Goal: Task Accomplishment & Management: Manage account settings

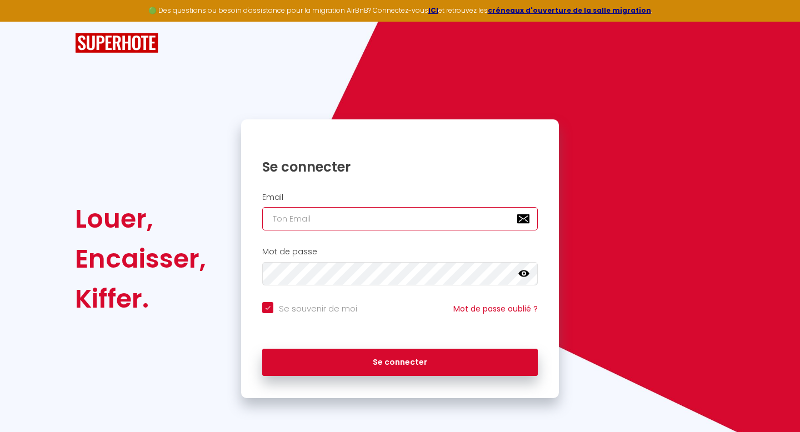
click at [383, 212] on input "email" at bounding box center [400, 218] width 276 height 23
click at [379, 221] on input "email" at bounding box center [400, 218] width 276 height 23
type input "e"
checkbox input "true"
type input "em"
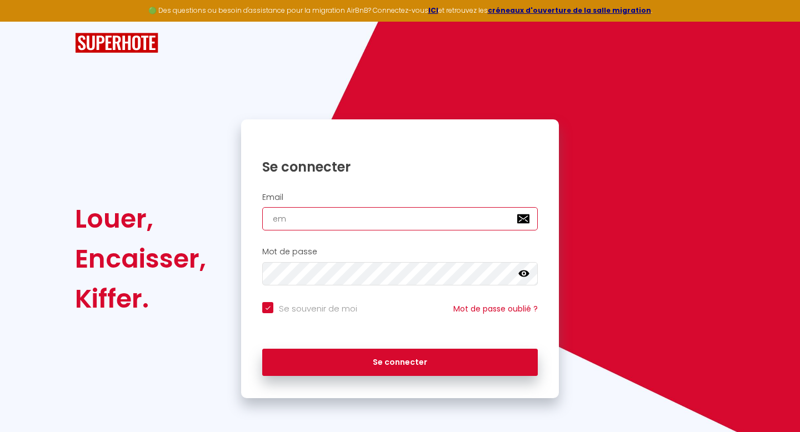
checkbox input "true"
type input "emi"
checkbox input "true"
type input "[PERSON_NAME]"
checkbox input "true"
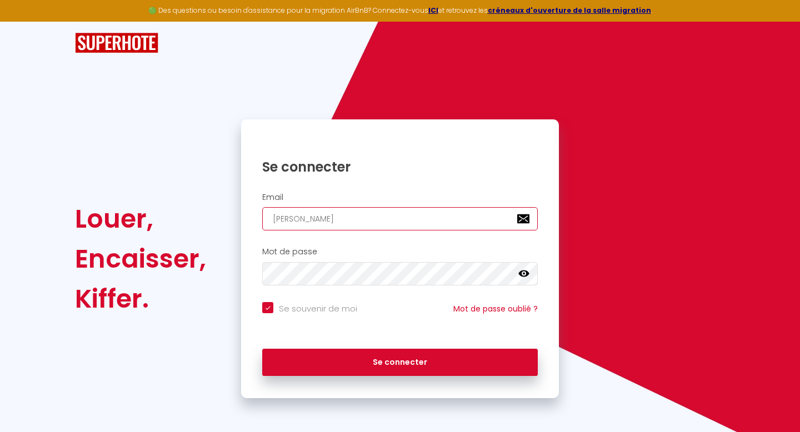
type input "[PERSON_NAME]"
checkbox input "true"
type input "[PERSON_NAME]."
checkbox input "true"
type input "[PERSON_NAME].l"
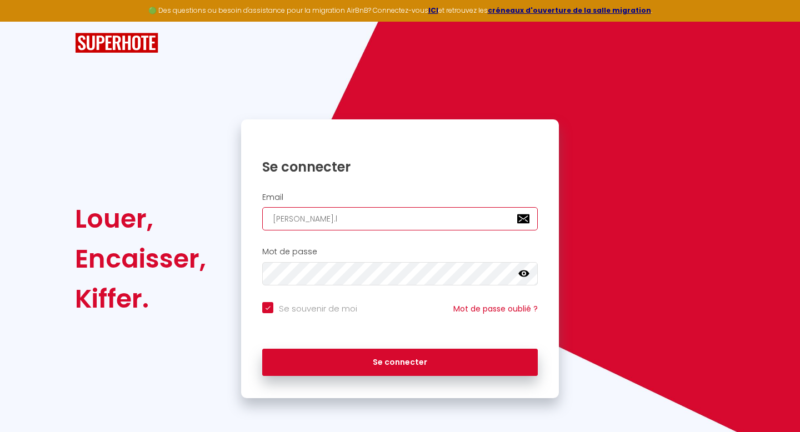
checkbox input "true"
type input "[DOMAIN_NAME]"
checkbox input "true"
type input "[PERSON_NAME].lib"
checkbox input "true"
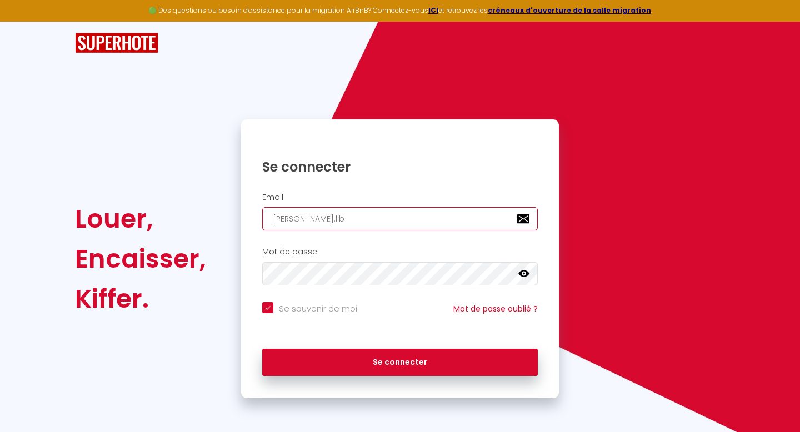
type input "[PERSON_NAME].liba"
checkbox input "true"
type input "[PERSON_NAME].libat"
checkbox input "true"
type input "[PERSON_NAME].libat@"
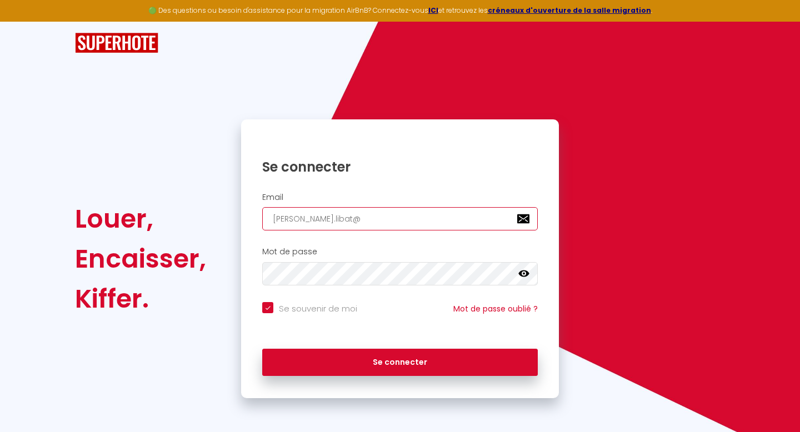
checkbox input "true"
type input "[PERSON_NAME]"
checkbox input "true"
type input "[PERSON_NAME]"
checkbox input "true"
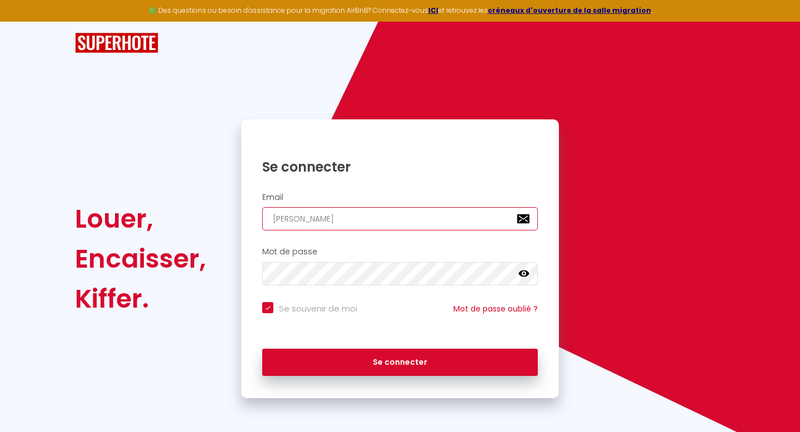
type input "[PERSON_NAME]"
checkbox input "true"
type input "[PERSON_NAME]"
checkbox input "true"
type input "[PERSON_NAME]"
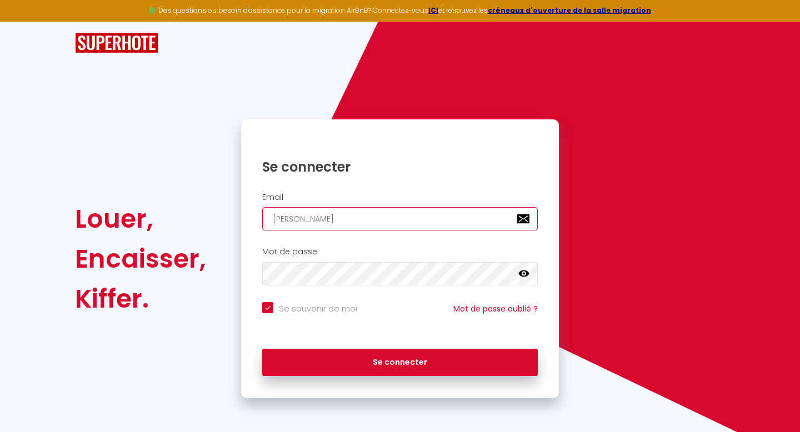
checkbox input "true"
type input "[PERSON_NAME]"
checkbox input "true"
type input "[PERSON_NAME]"
checkbox input "true"
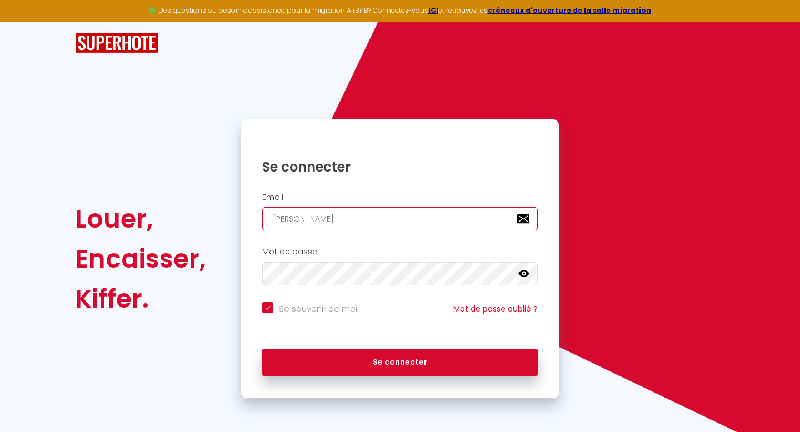
type input "[PERSON_NAME]."
checkbox input "true"
type input "[PERSON_NAME]"
checkbox input "true"
type input "[PERSON_NAME][EMAIL_ADDRESS][DOMAIN_NAME]"
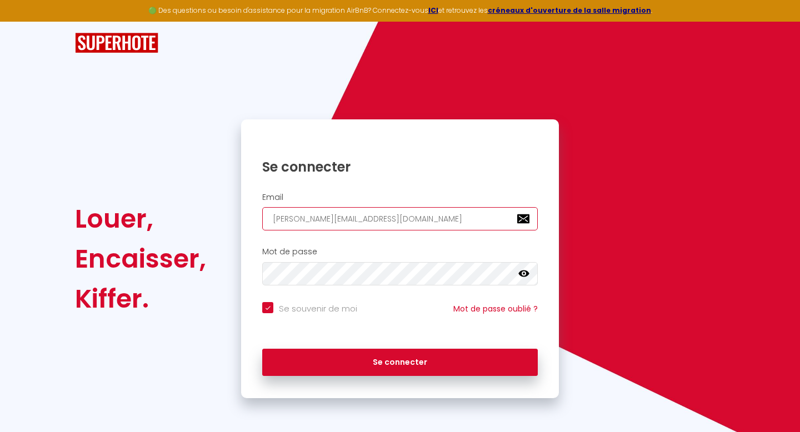
checkbox input "true"
type input "[PERSON_NAME][EMAIL_ADDRESS][DOMAIN_NAME]"
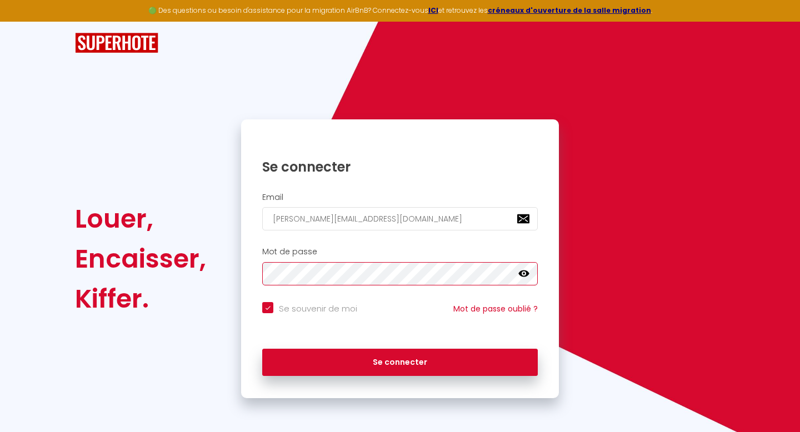
click at [262, 349] on button "Se connecter" at bounding box center [400, 363] width 276 height 28
checkbox input "true"
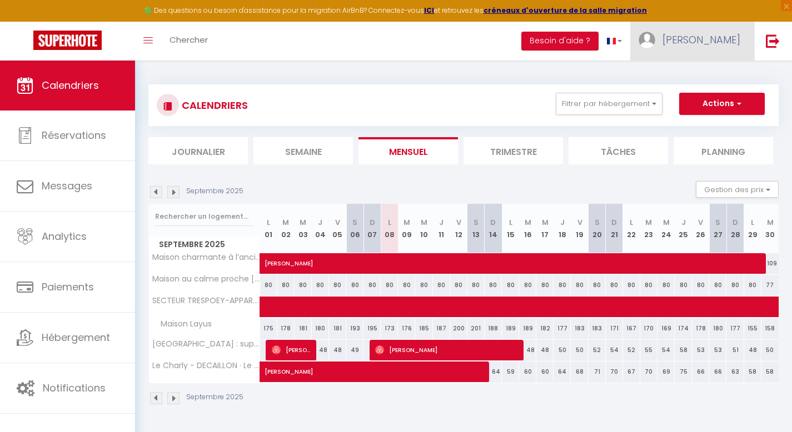
click at [740, 38] on link "[PERSON_NAME]" at bounding box center [692, 41] width 124 height 39
click at [735, 58] on link "[PERSON_NAME]" at bounding box center [692, 41] width 124 height 39
click at [728, 27] on link "[PERSON_NAME]" at bounding box center [692, 41] width 124 height 39
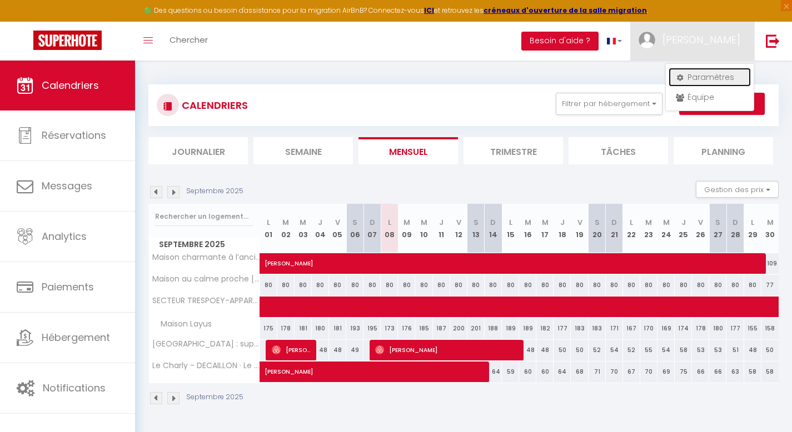
click at [727, 80] on link "Paramètres" at bounding box center [709, 77] width 82 height 19
select select "fr"
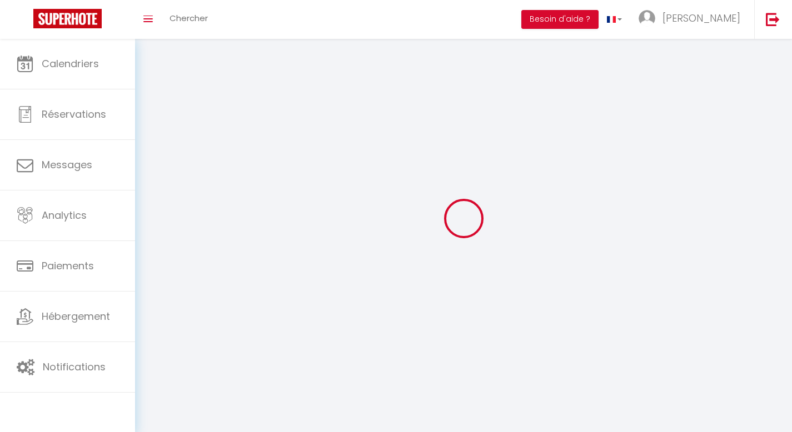
type input "[PERSON_NAME]"
type input "LIBAT"
type input "0634166362"
type input "[STREET_ADDRESS][PERSON_NAME]"
type input "64160"
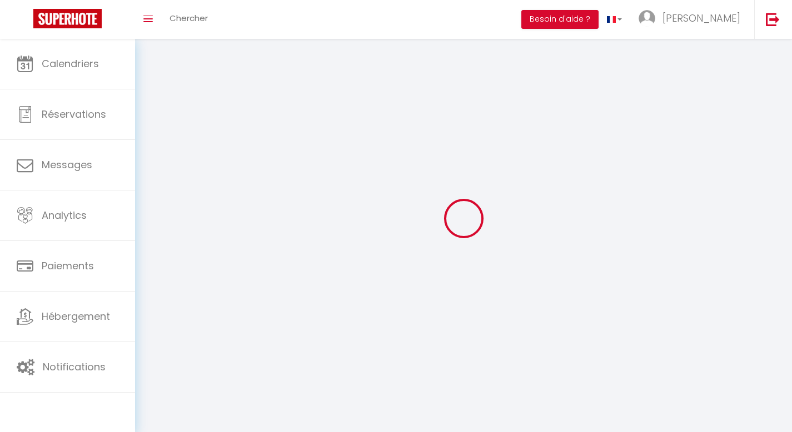
type input "ESPECHEDE"
type input "jfFgqrRaSXNgkvJoFeDjj9hip"
type input "eJaWJdAJb0HkK8UeBr2A57Hnz"
type input "[URL][DOMAIN_NAME]"
select select "28"
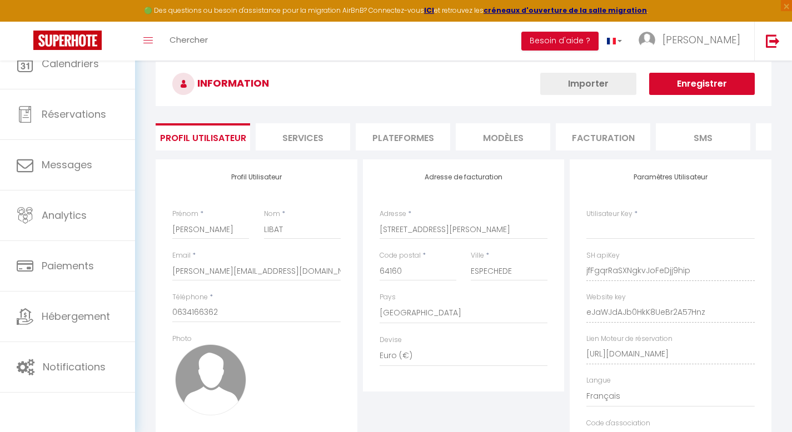
select select "fr"
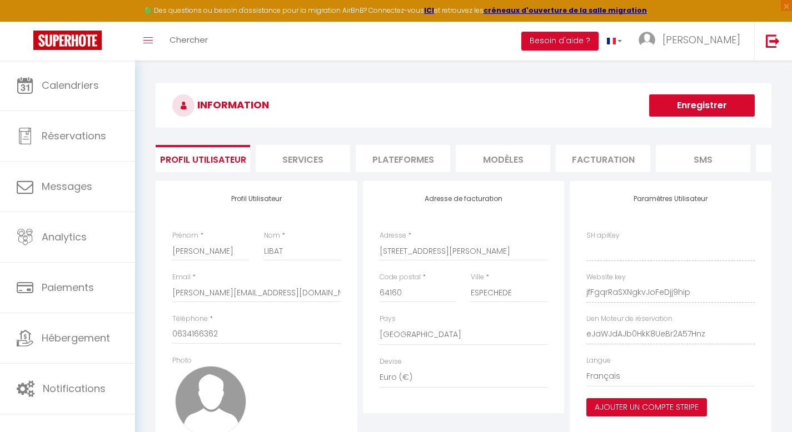
type input "jfFgqrRaSXNgkvJoFeDjj9hip"
type input "eJaWJdAJb0HkK8UeBr2A57Hnz"
type input "[URL][DOMAIN_NAME]"
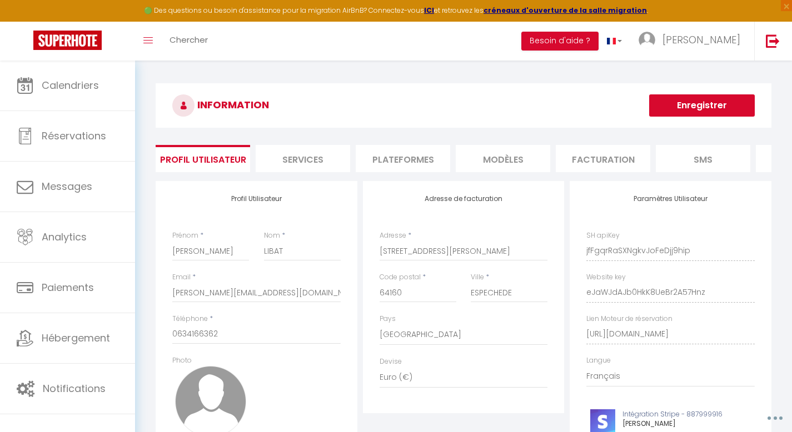
click at [415, 157] on li "Plateformes" at bounding box center [403, 158] width 94 height 27
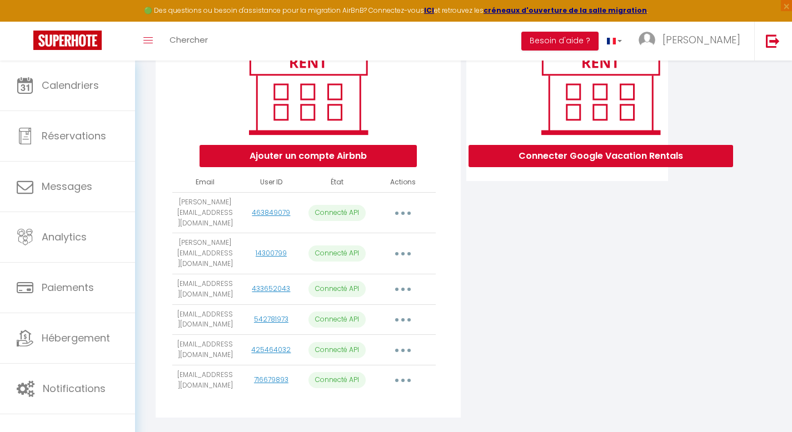
scroll to position [173, 0]
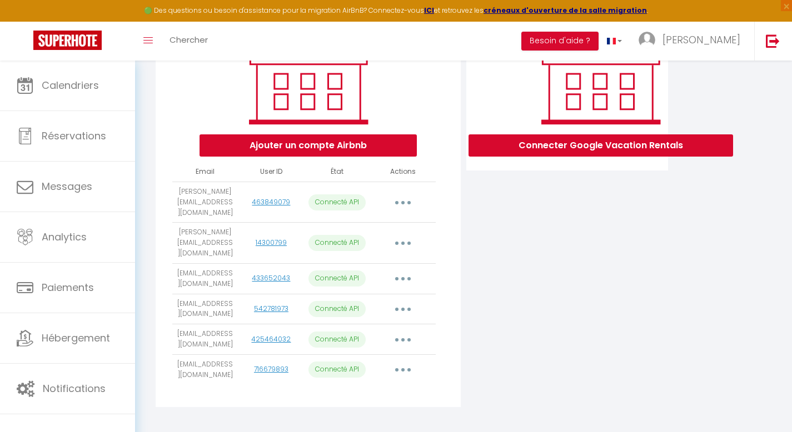
click at [403, 361] on button "button" at bounding box center [402, 370] width 31 height 18
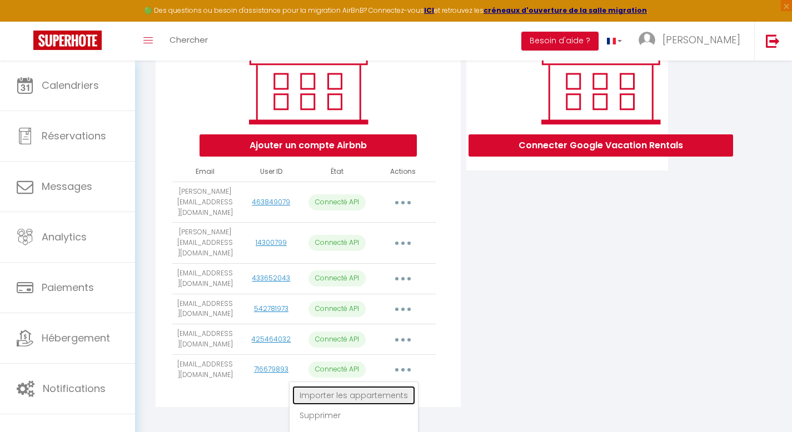
click at [372, 386] on link "Importer les appartements" at bounding box center [353, 395] width 123 height 19
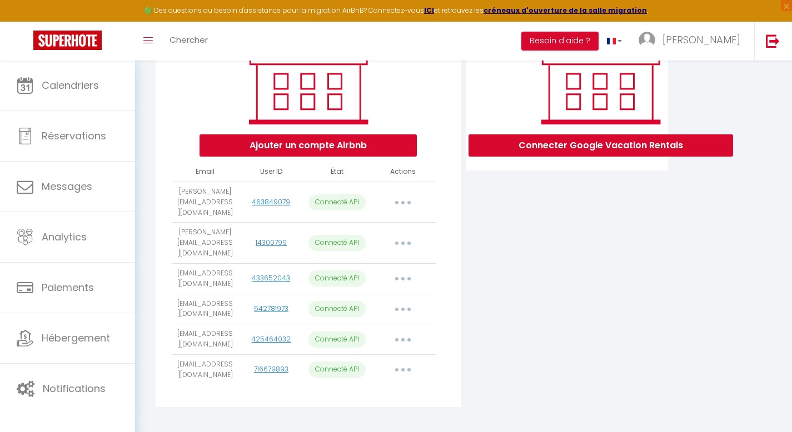
scroll to position [0, 0]
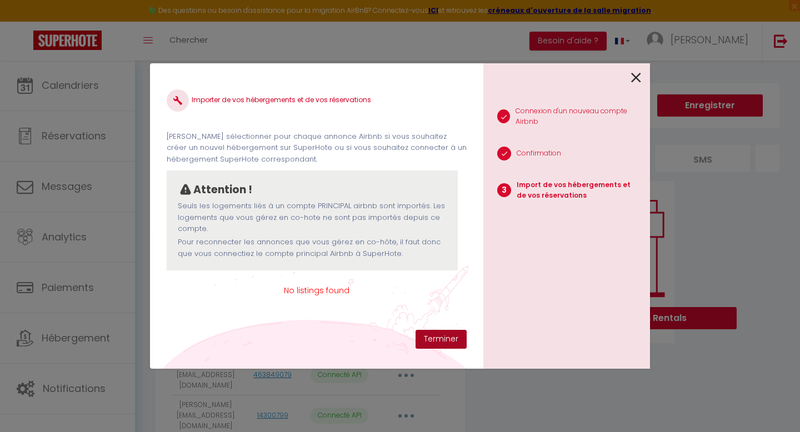
click at [436, 336] on button "Terminer" at bounding box center [441, 339] width 51 height 19
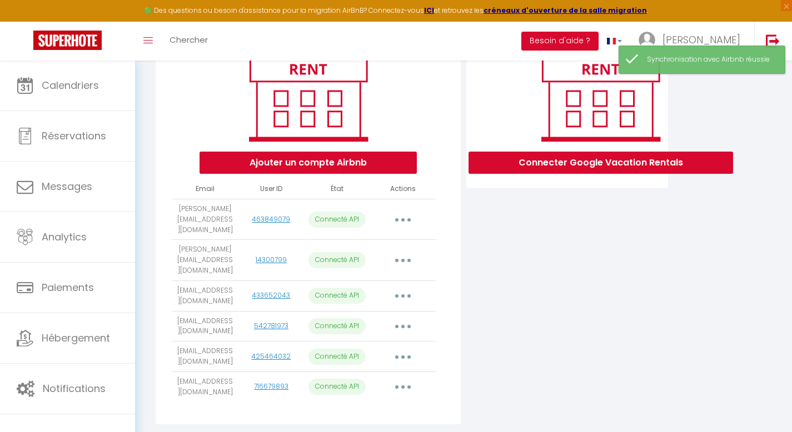
scroll to position [173, 0]
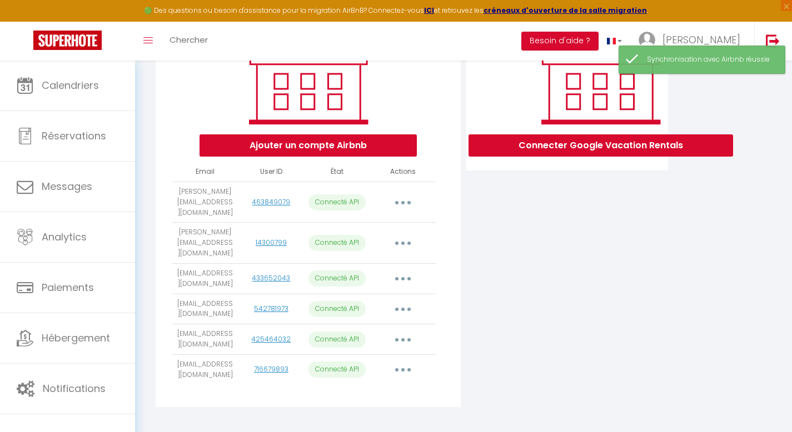
click at [407, 361] on button "button" at bounding box center [402, 370] width 31 height 18
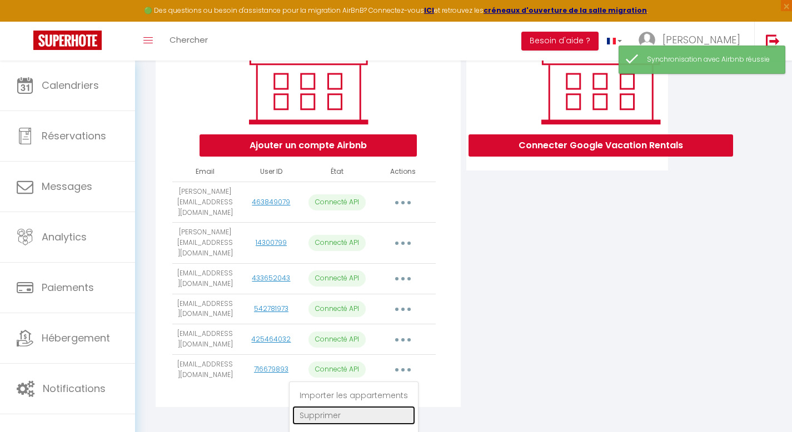
click at [364, 406] on link "Supprimer" at bounding box center [353, 415] width 123 height 19
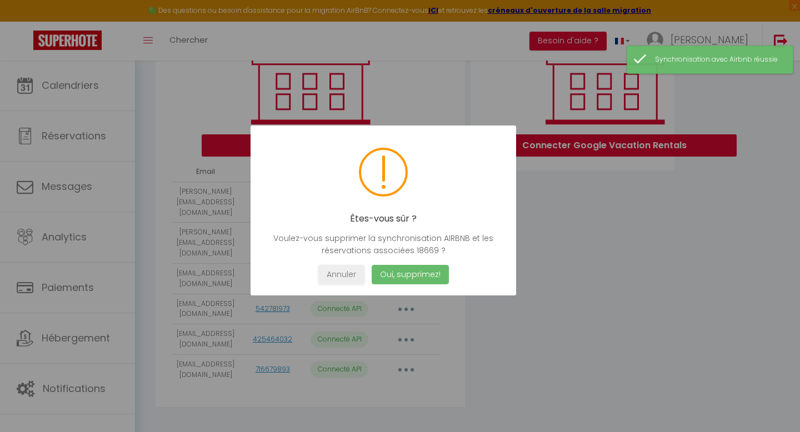
click at [403, 278] on button "Oui, supprimez!" at bounding box center [410, 274] width 77 height 19
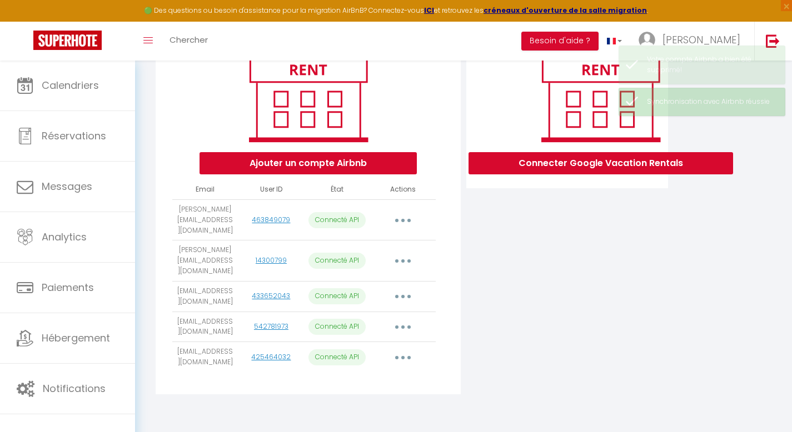
scroll to position [143, 0]
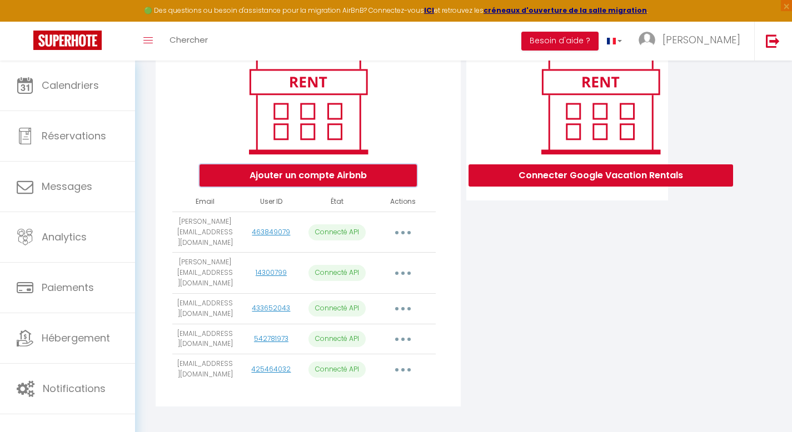
click at [304, 184] on button "Ajouter un compte Airbnb" at bounding box center [307, 175] width 217 height 22
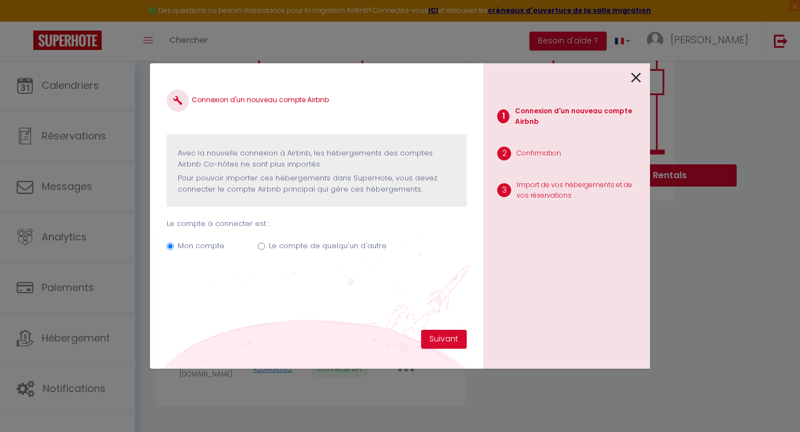
click at [314, 241] on label "Le compte de quelqu'un d'autre" at bounding box center [328, 246] width 118 height 11
click at [265, 243] on input "Le compte de quelqu'un d'autre" at bounding box center [261, 246] width 7 height 7
radio input "true"
radio input "false"
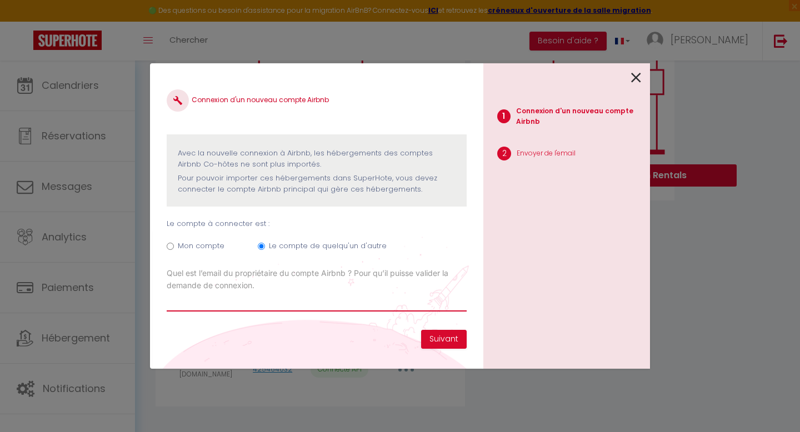
click at [340, 297] on input "Email connexion Airbnb" at bounding box center [317, 302] width 300 height 20
type input "[EMAIL_ADDRESS][DOMAIN_NAME]"
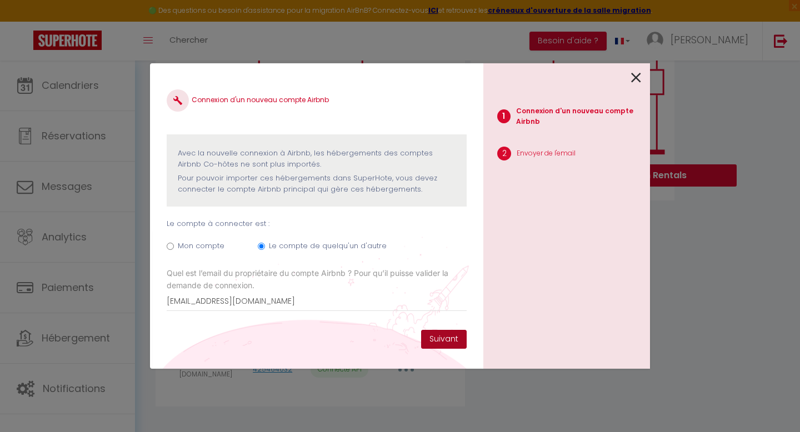
click at [452, 338] on button "Suivant" at bounding box center [444, 339] width 46 height 19
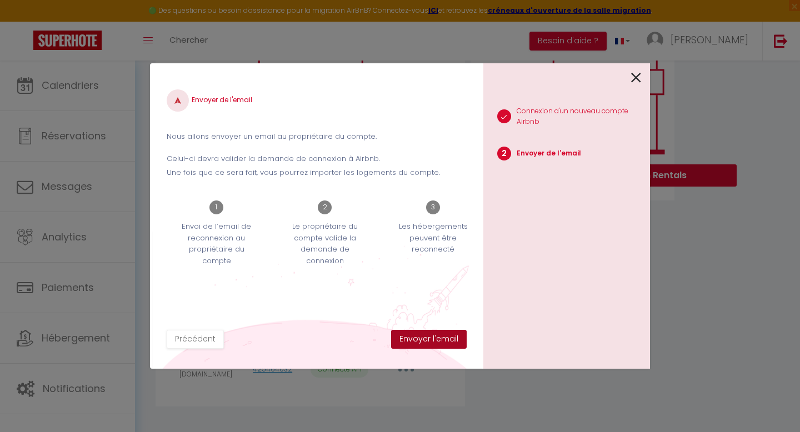
click at [447, 336] on button "Envoyer l'email" at bounding box center [429, 339] width 76 height 19
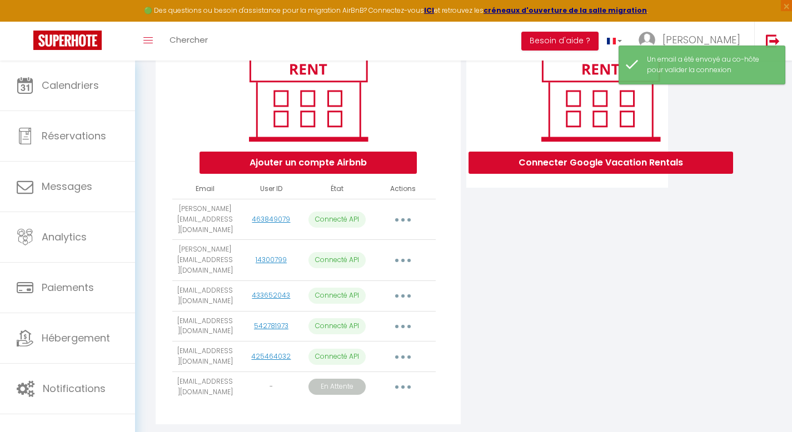
scroll to position [173, 0]
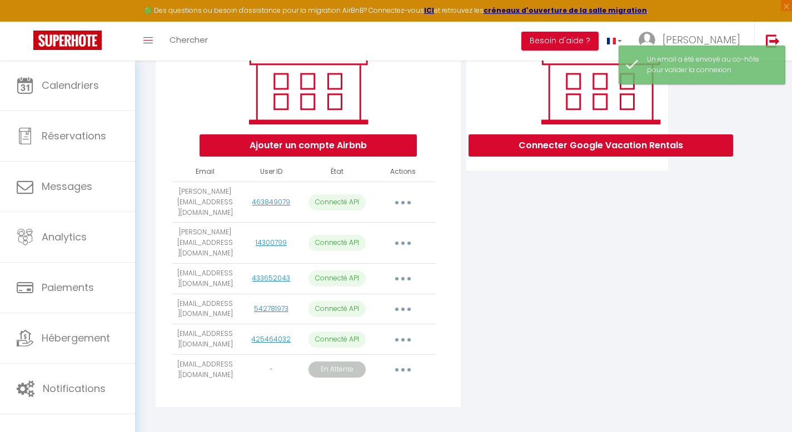
click at [404, 368] on icon "button" at bounding box center [402, 369] width 3 height 3
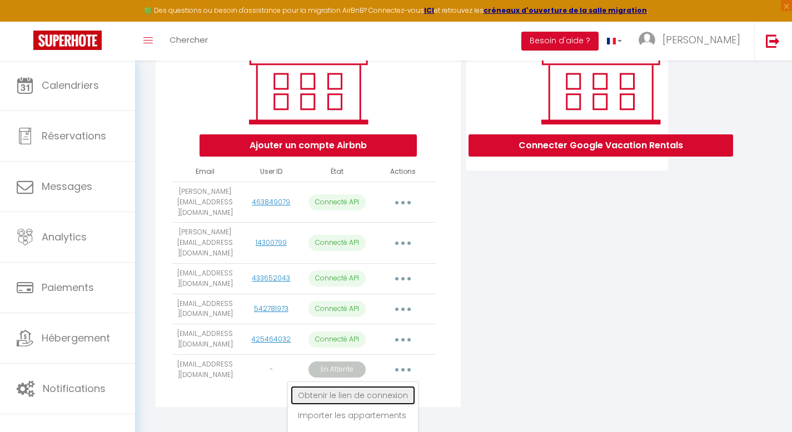
click at [381, 386] on link "Obtenir le lien de connexion" at bounding box center [353, 395] width 124 height 19
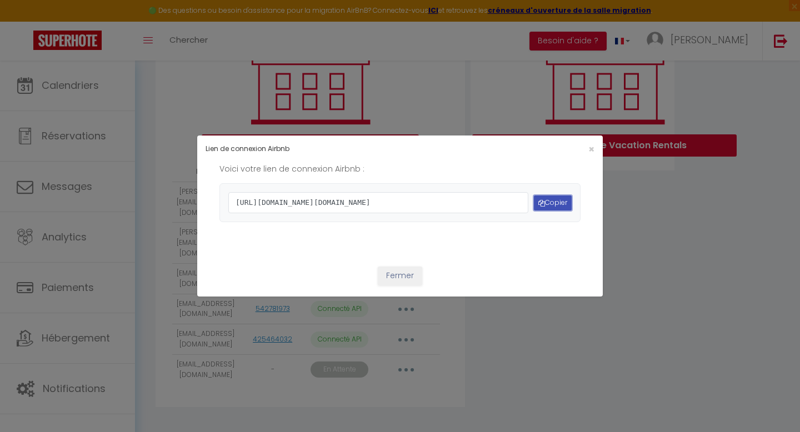
click at [560, 201] on button "Copier" at bounding box center [553, 203] width 38 height 15
click at [407, 286] on button "Fermer" at bounding box center [400, 276] width 44 height 19
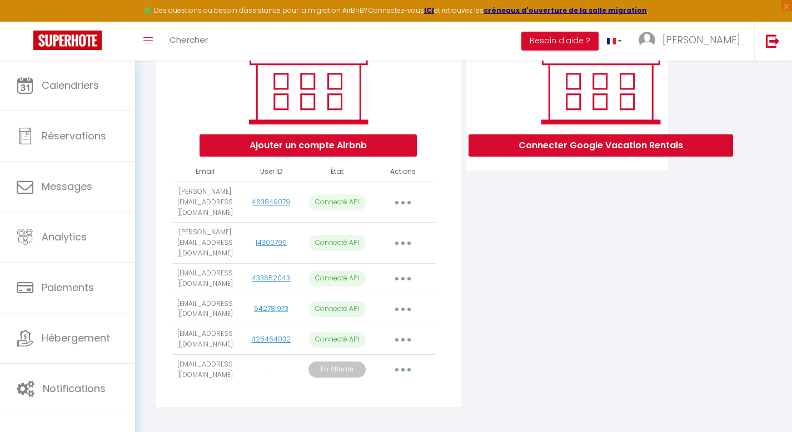
click at [402, 368] on icon "button" at bounding box center [402, 369] width 3 height 3
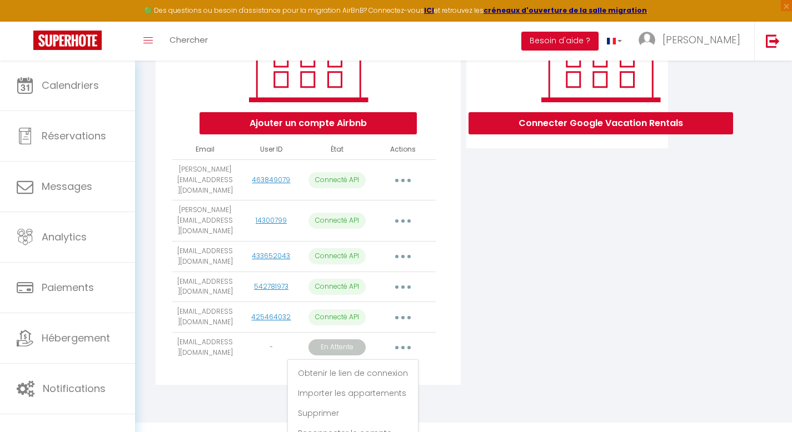
scroll to position [197, 0]
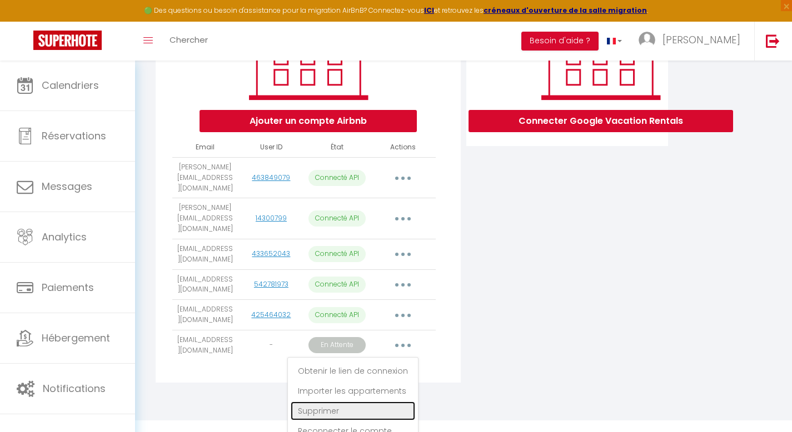
click at [377, 402] on link "Supprimer" at bounding box center [353, 411] width 124 height 19
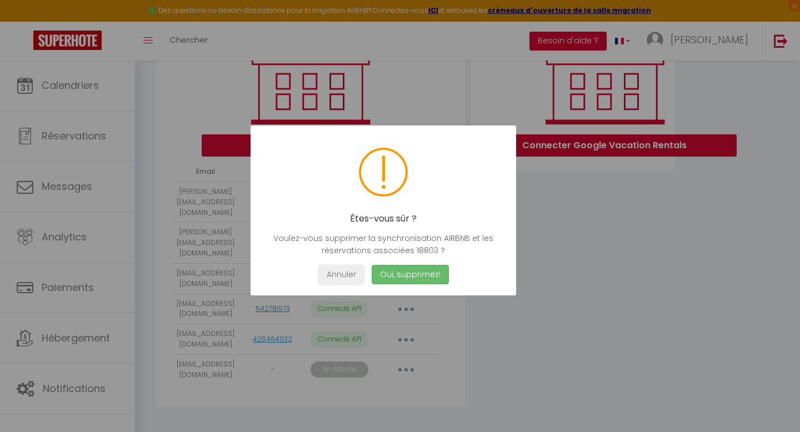
click at [389, 277] on button "Oui, supprimez!" at bounding box center [410, 274] width 77 height 19
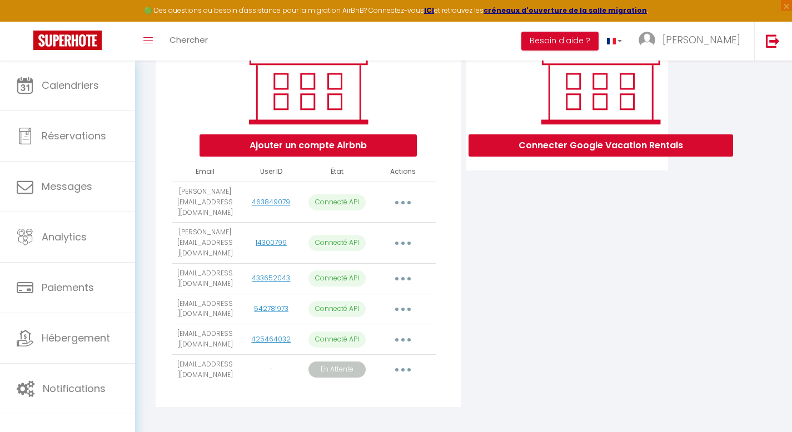
scroll to position [143, 0]
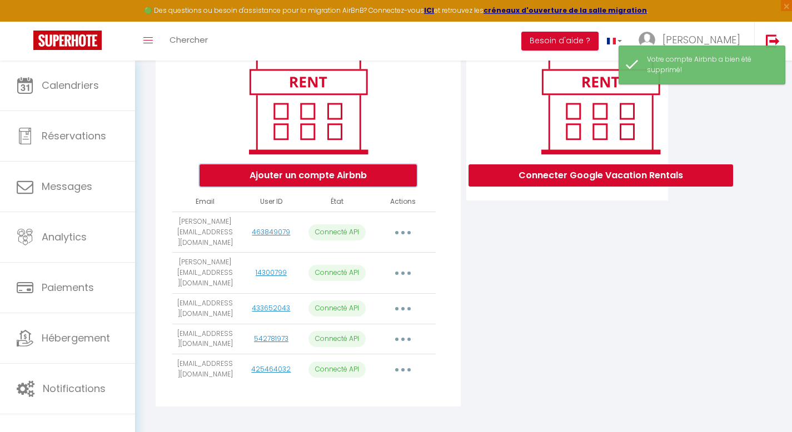
click at [308, 183] on button "Ajouter un compte Airbnb" at bounding box center [307, 175] width 217 height 22
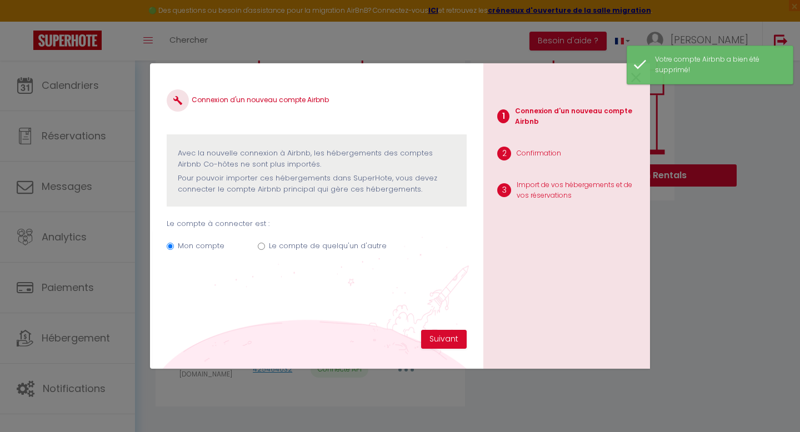
click at [296, 247] on label "Le compte de quelqu'un d'autre" at bounding box center [328, 246] width 118 height 11
click at [265, 247] on input "Le compte de quelqu'un d'autre" at bounding box center [261, 246] width 7 height 7
radio input "true"
radio input "false"
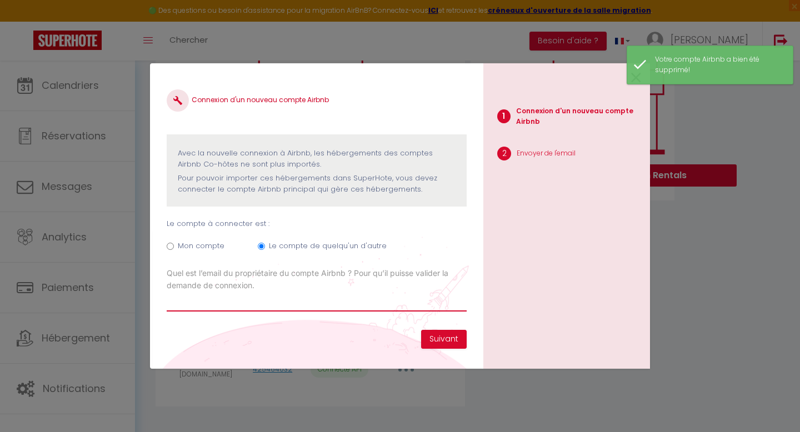
click at [269, 310] on input "Email connexion Airbnb" at bounding box center [317, 302] width 300 height 20
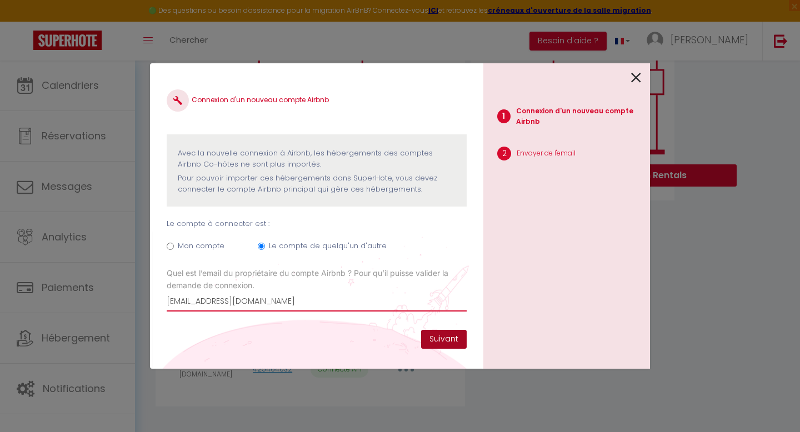
type input "[EMAIL_ADDRESS][DOMAIN_NAME]"
click at [446, 339] on button "Suivant" at bounding box center [444, 339] width 46 height 19
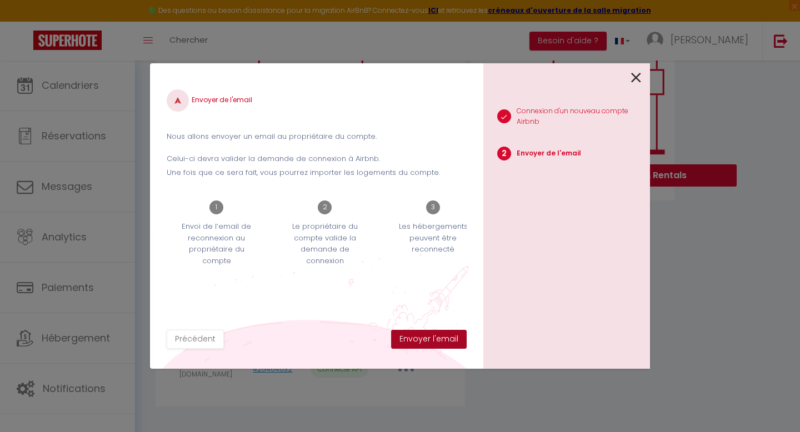
click at [446, 339] on button "Envoyer l'email" at bounding box center [429, 339] width 76 height 19
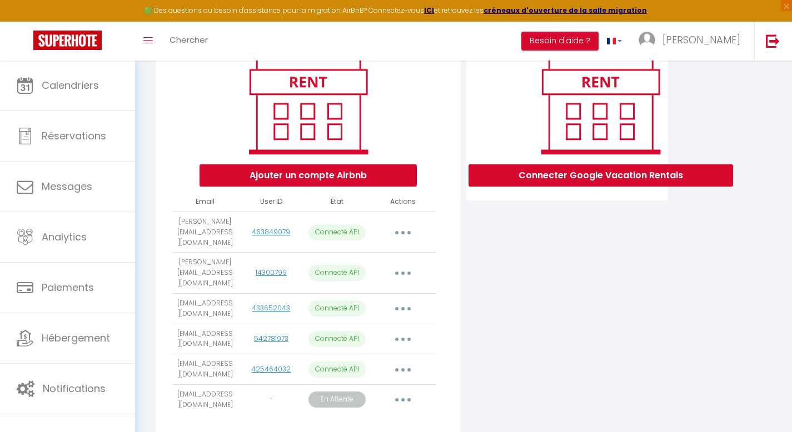
click at [404, 391] on button "button" at bounding box center [402, 400] width 31 height 18
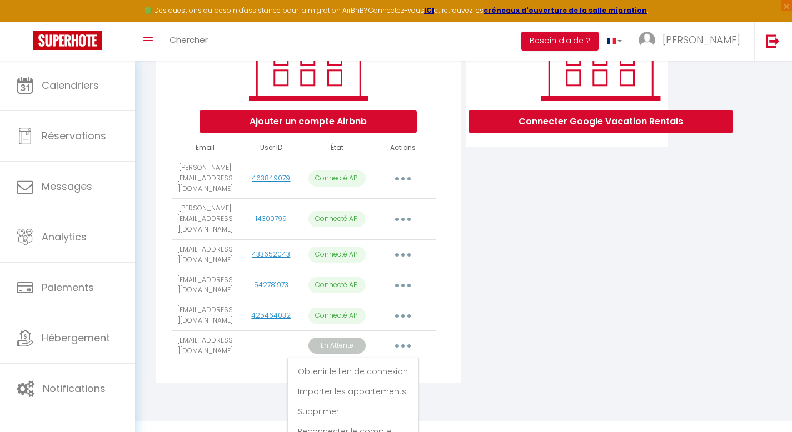
scroll to position [197, 0]
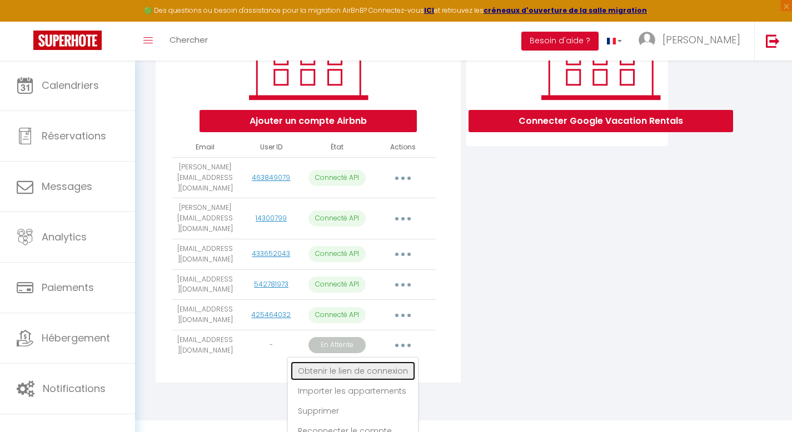
click at [378, 362] on link "Obtenir le lien de connexion" at bounding box center [353, 371] width 124 height 19
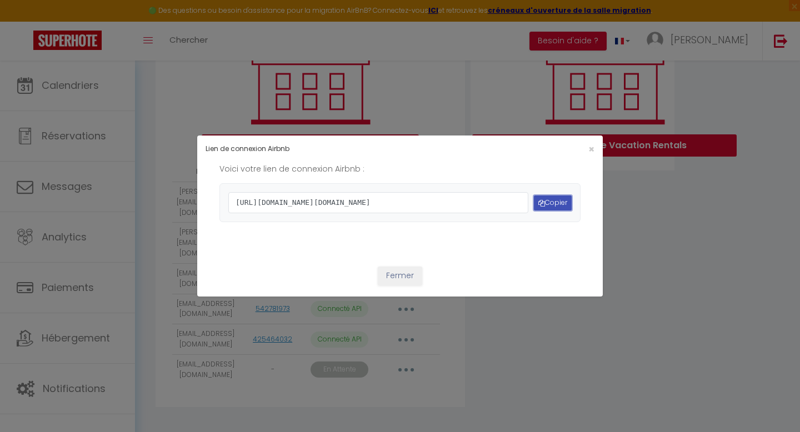
click at [548, 203] on button "Copier" at bounding box center [553, 203] width 38 height 15
click at [406, 286] on button "Fermer" at bounding box center [400, 276] width 44 height 19
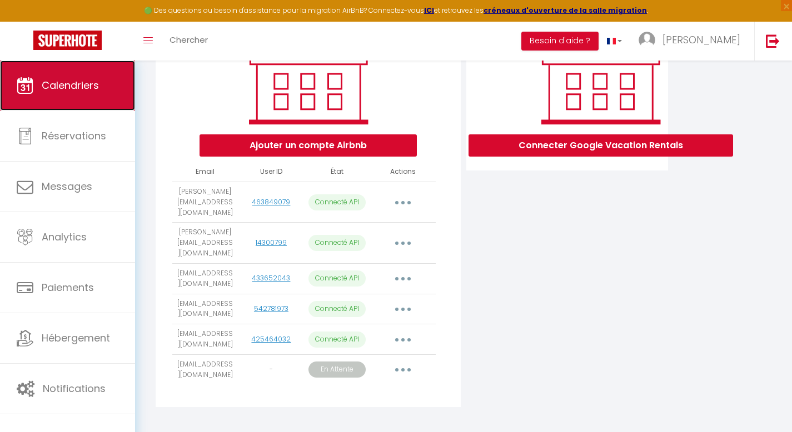
click at [68, 97] on link "Calendriers" at bounding box center [67, 86] width 135 height 50
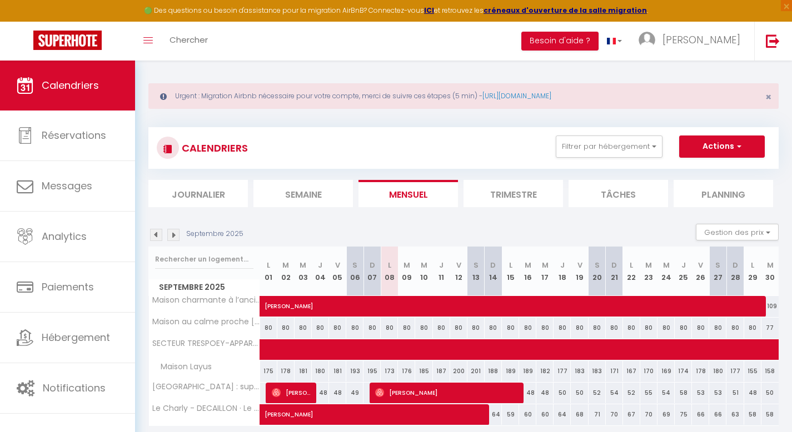
scroll to position [61, 0]
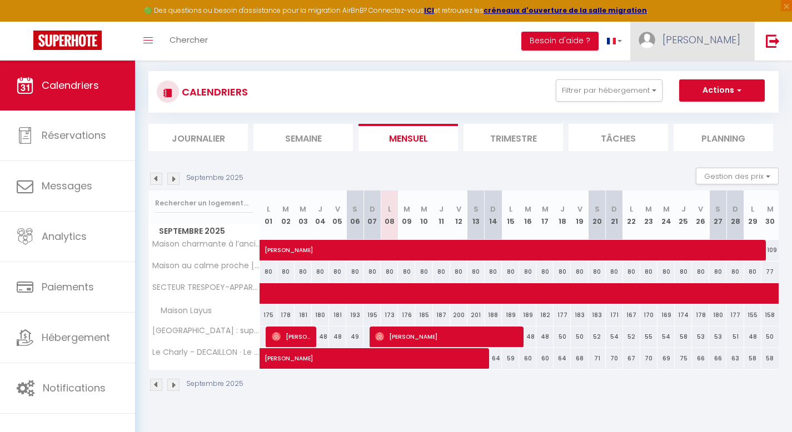
click at [722, 42] on span "[PERSON_NAME]" at bounding box center [701, 40] width 78 height 14
click at [710, 79] on link "Paramètres" at bounding box center [709, 77] width 82 height 19
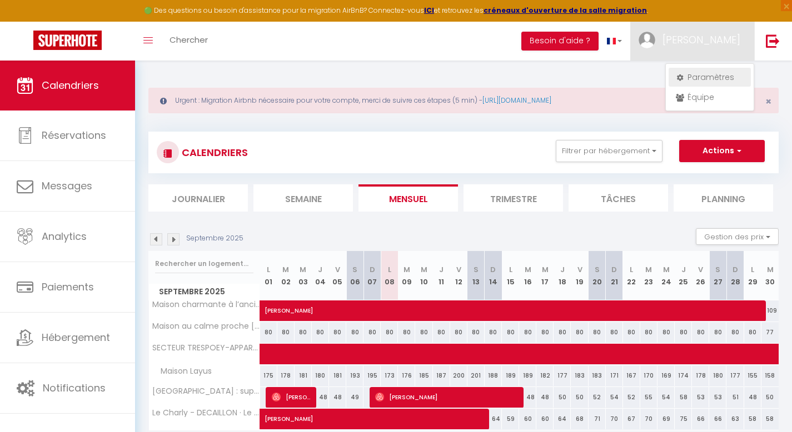
select select "fr"
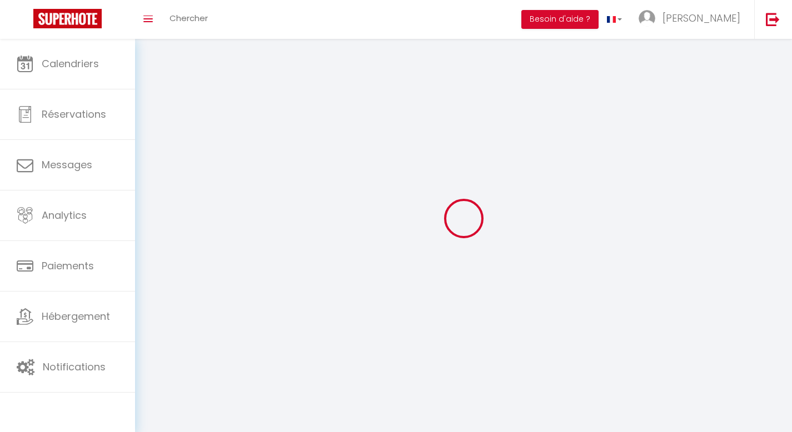
type input "[PERSON_NAME]"
type input "LIBAT"
type input "0634166362"
type input "[STREET_ADDRESS][PERSON_NAME]"
type input "64160"
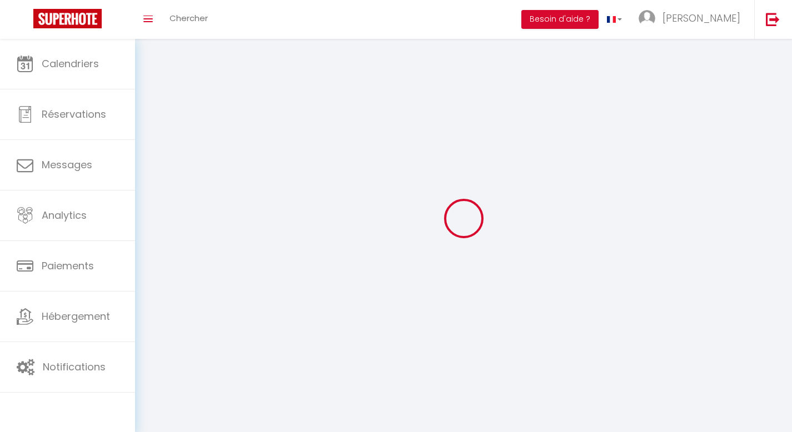
type input "ESPECHEDE"
type input "jfFgqrRaSXNgkvJoFeDjj9hip"
type input "eJaWJdAJb0HkK8UeBr2A57Hnz"
type input "[URL][DOMAIN_NAME]"
select select "28"
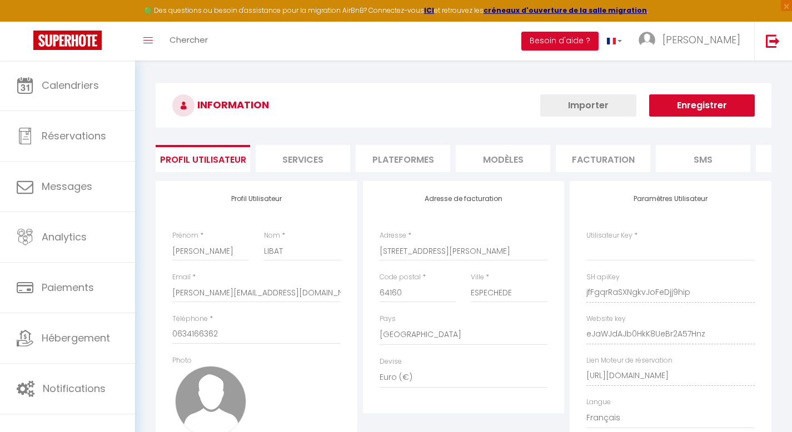
select select "fr"
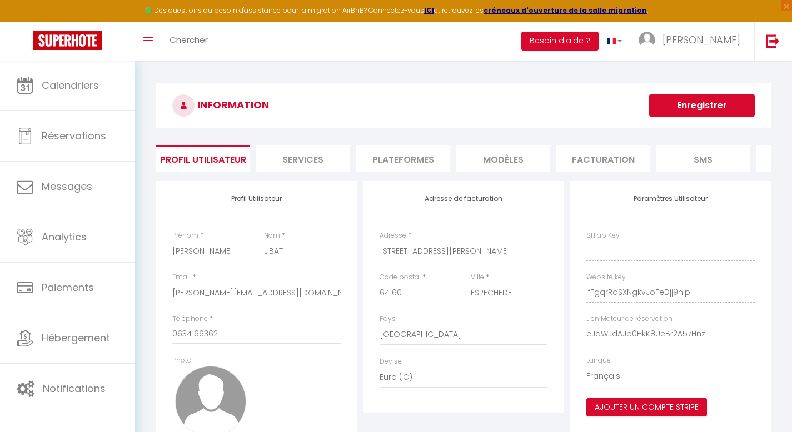
type input "jfFgqrRaSXNgkvJoFeDjj9hip"
type input "eJaWJdAJb0HkK8UeBr2A57Hnz"
type input "[URL][DOMAIN_NAME]"
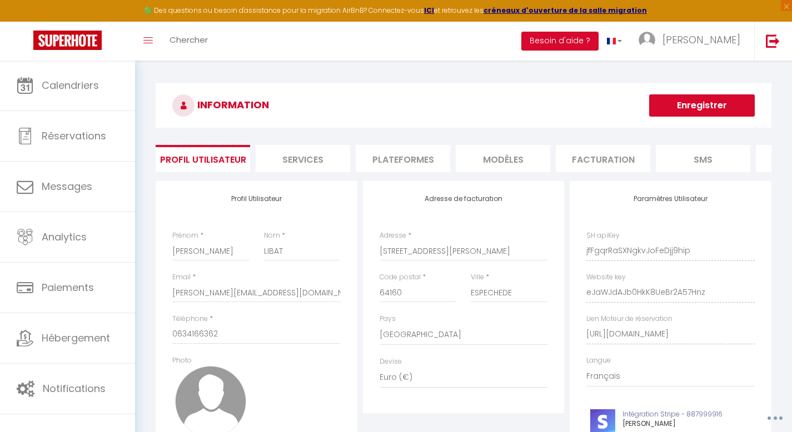
click at [419, 162] on li "Plateformes" at bounding box center [403, 158] width 94 height 27
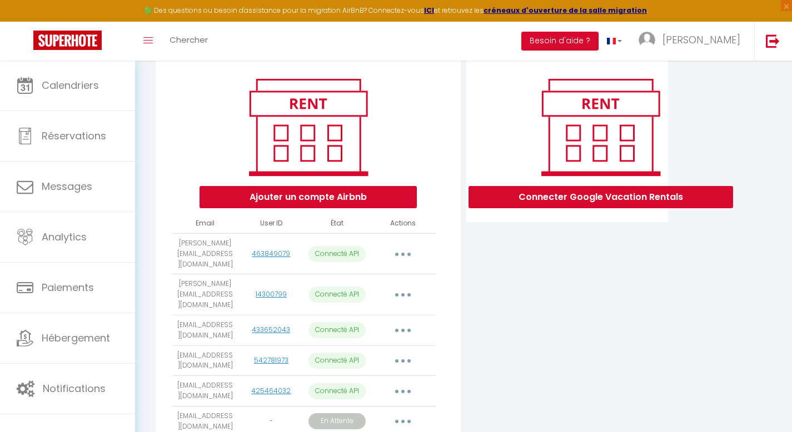
scroll to position [173, 0]
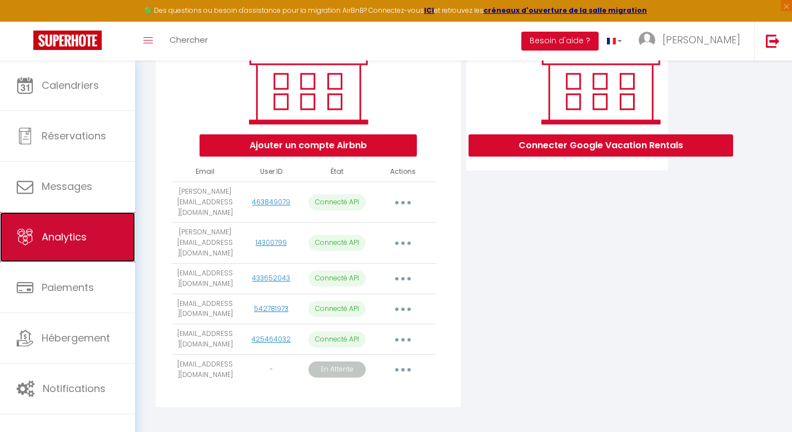
click at [64, 245] on link "Analytics" at bounding box center [67, 237] width 135 height 50
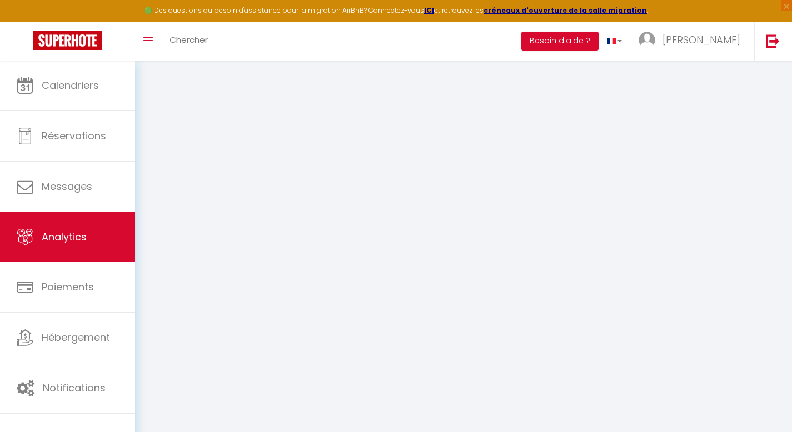
select select "2025"
select select "9"
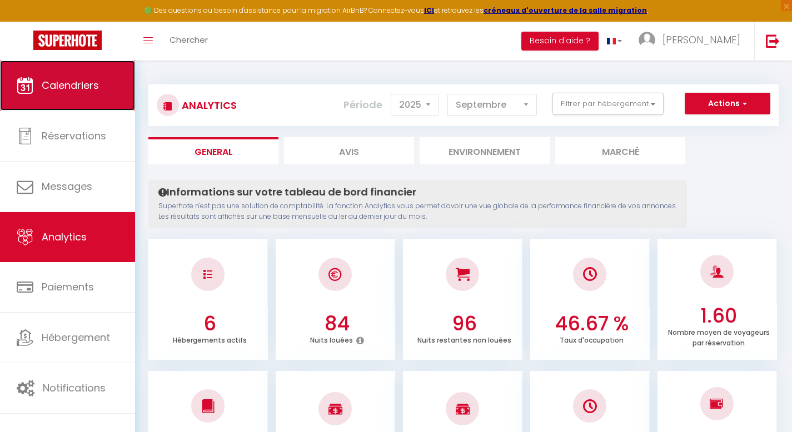
click at [103, 90] on link "Calendriers" at bounding box center [67, 86] width 135 height 50
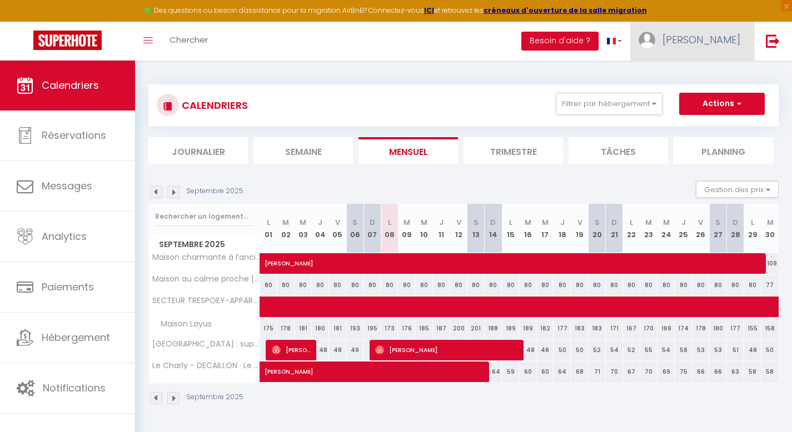
click at [733, 44] on span "[PERSON_NAME]" at bounding box center [701, 40] width 78 height 14
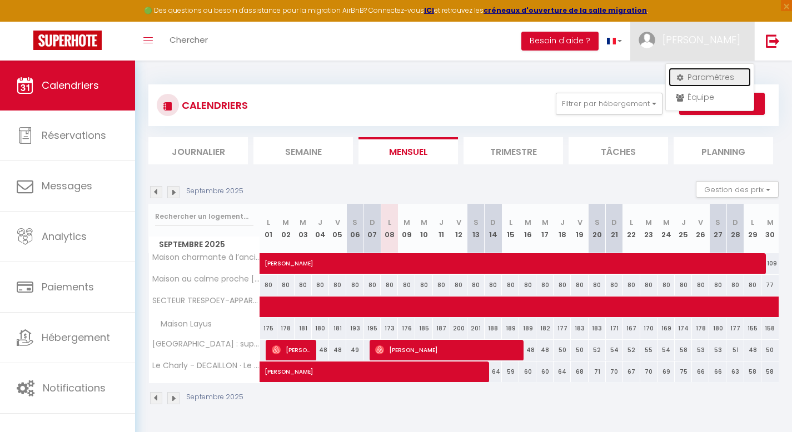
click at [717, 73] on link "Paramètres" at bounding box center [709, 77] width 82 height 19
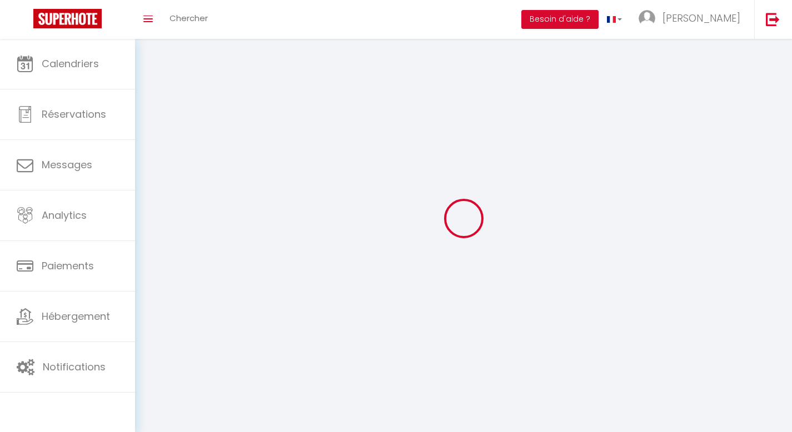
type input "[PERSON_NAME]"
type input "LIBAT"
type input "0634166362"
type input "[STREET_ADDRESS][PERSON_NAME]"
type input "64160"
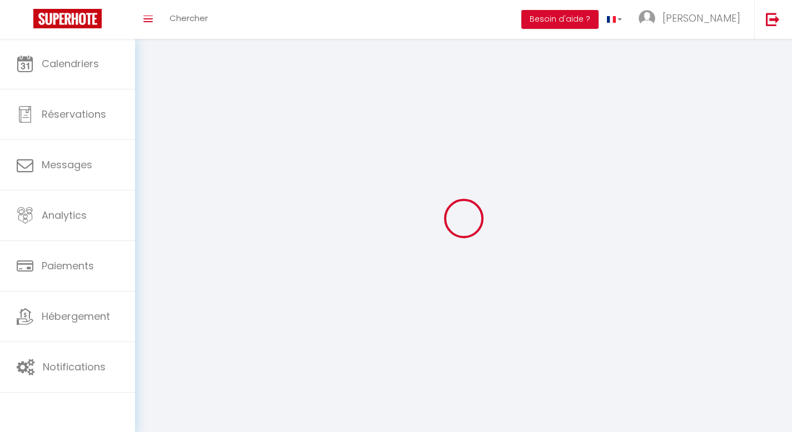
type input "ESPECHEDE"
select select "28"
type input "jfFgqrRaSXNgkvJoFeDjj9hip"
type input "eJaWJdAJb0HkK8UeBr2A57Hnz"
type input "[URL][DOMAIN_NAME]"
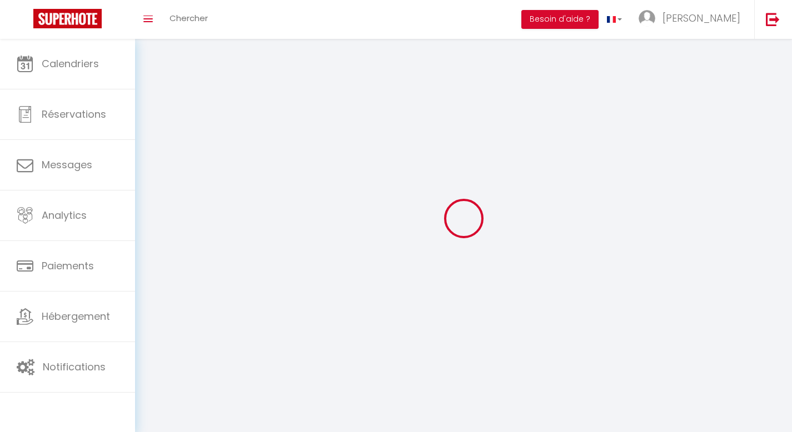
select select "fr"
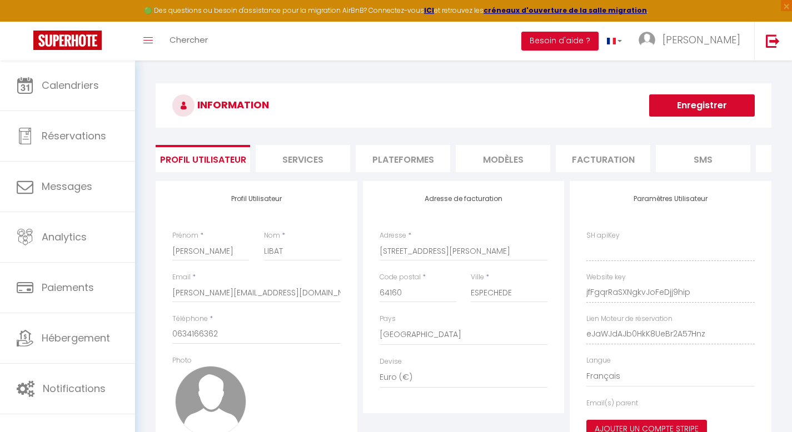
type input "jfFgqrRaSXNgkvJoFeDjj9hip"
type input "eJaWJdAJb0HkK8UeBr2A57Hnz"
type input "[URL][DOMAIN_NAME]"
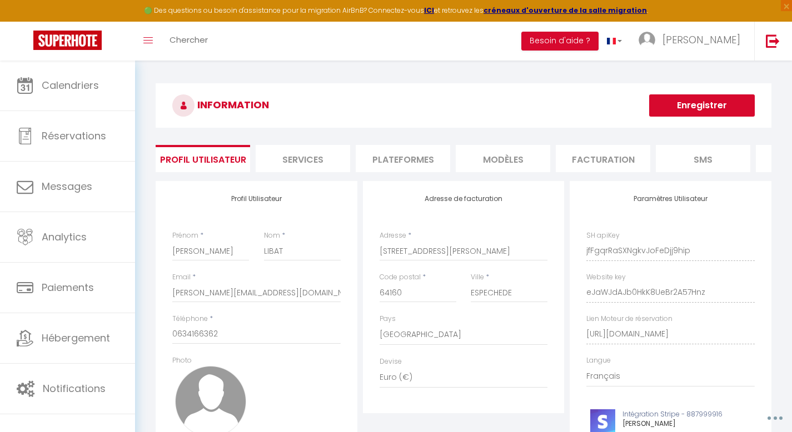
click at [393, 163] on li "Plateformes" at bounding box center [403, 158] width 94 height 27
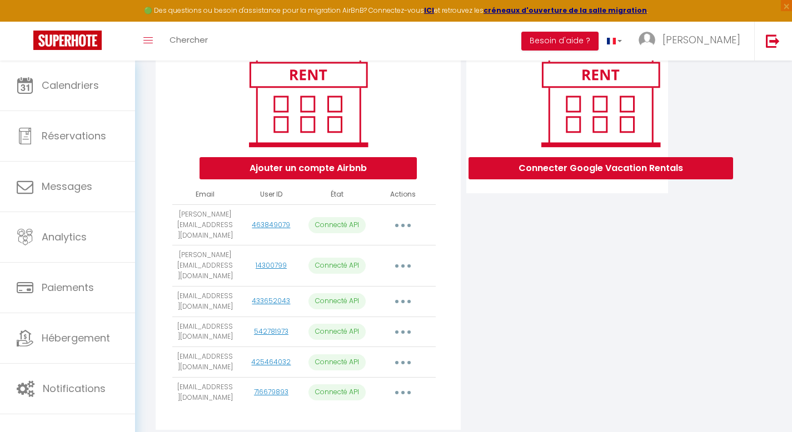
scroll to position [173, 0]
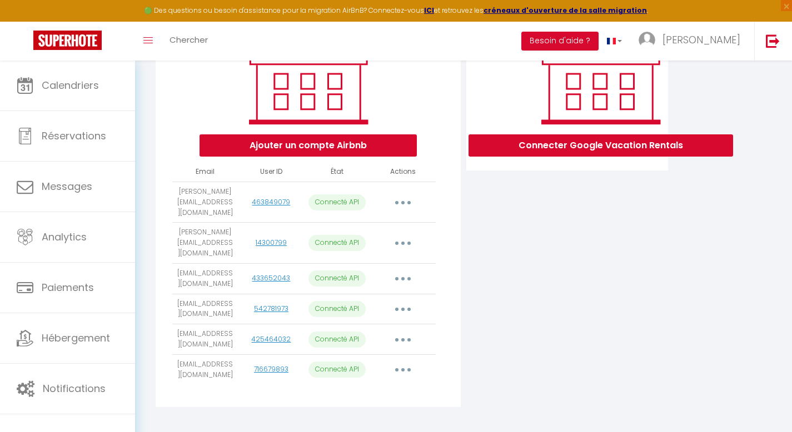
click at [397, 361] on button "button" at bounding box center [402, 370] width 31 height 18
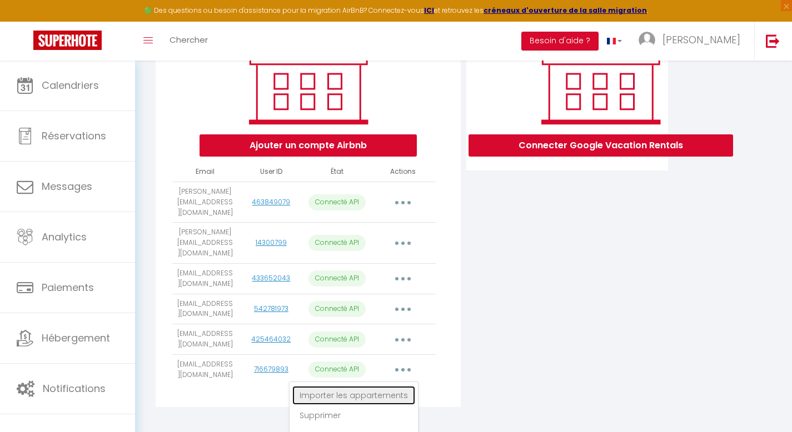
click at [384, 386] on link "Importer les appartements" at bounding box center [353, 395] width 123 height 19
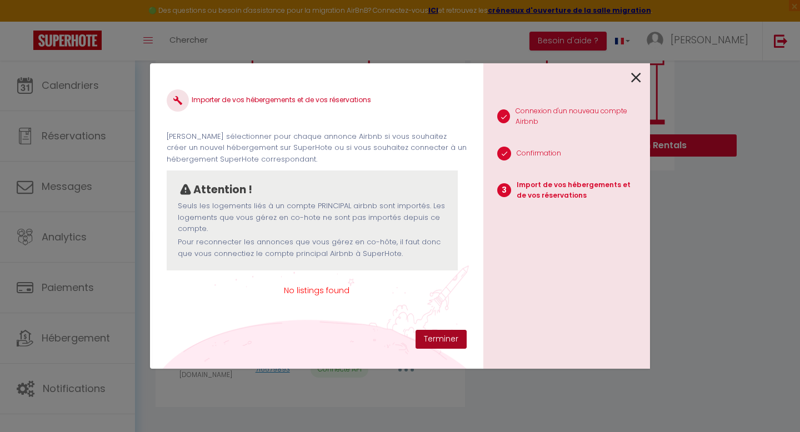
click at [437, 334] on button "Terminer" at bounding box center [441, 339] width 51 height 19
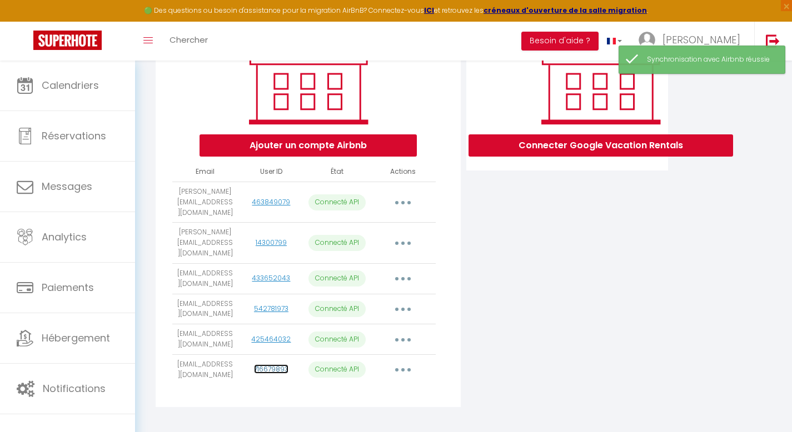
click at [273, 364] on link "716679893" at bounding box center [271, 368] width 34 height 9
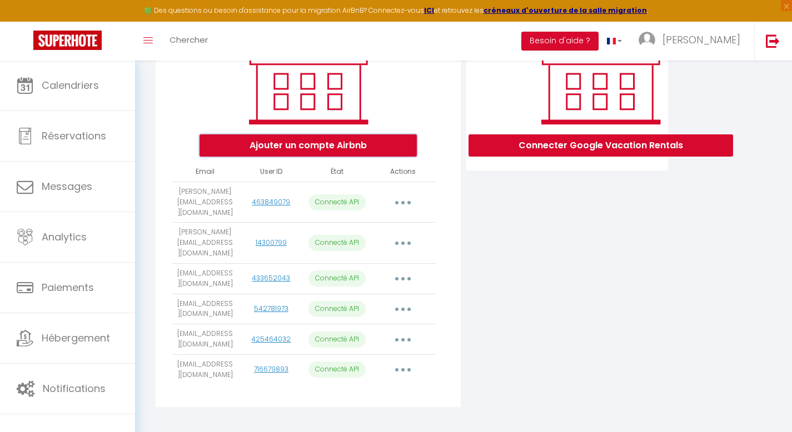
click at [299, 154] on button "Ajouter un compte Airbnb" at bounding box center [307, 145] width 217 height 22
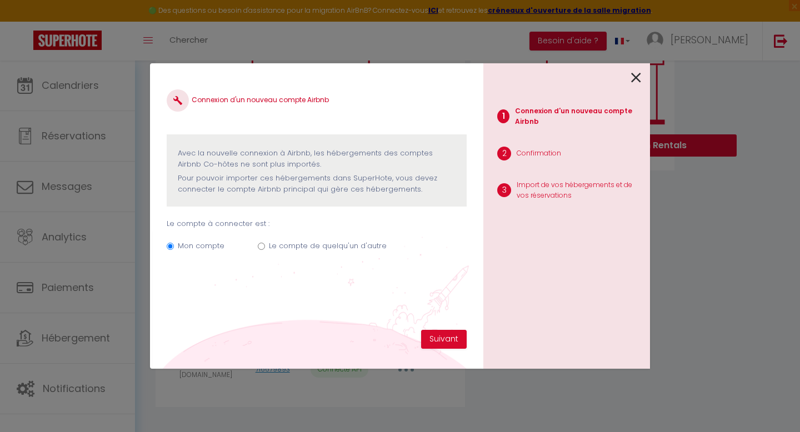
click at [318, 249] on label "Le compte de quelqu'un d'autre" at bounding box center [328, 246] width 118 height 11
click at [265, 249] on input "Le compte de quelqu'un d'autre" at bounding box center [261, 246] width 7 height 7
radio input "true"
radio input "false"
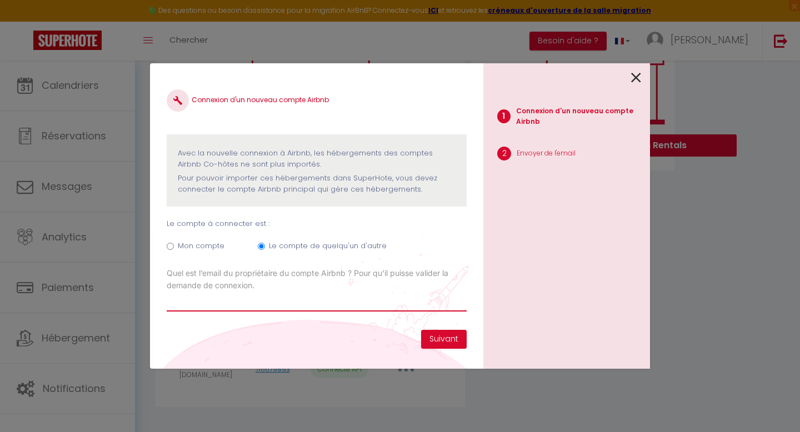
click at [281, 304] on input "Email connexion Airbnb" at bounding box center [317, 302] width 300 height 20
type input "[EMAIL_ADDRESS][DOMAIN_NAME]"
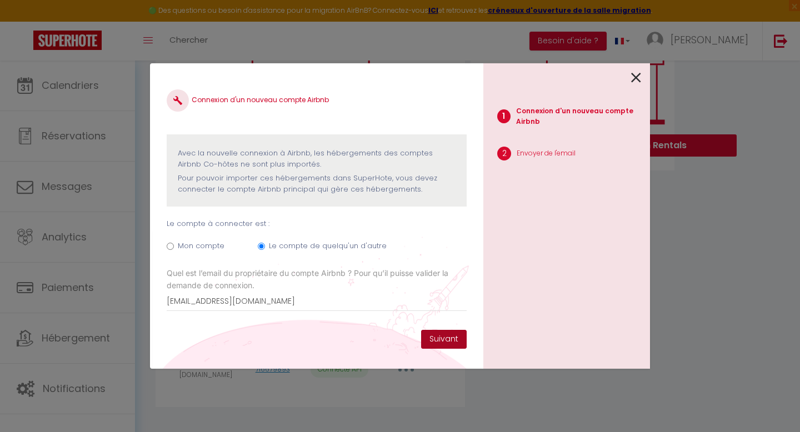
click at [442, 335] on button "Suivant" at bounding box center [444, 339] width 46 height 19
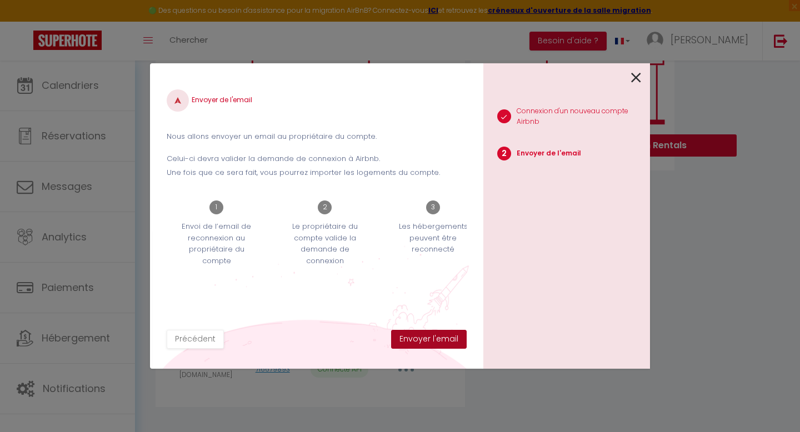
click at [443, 338] on button "Envoyer l'email" at bounding box center [429, 339] width 76 height 19
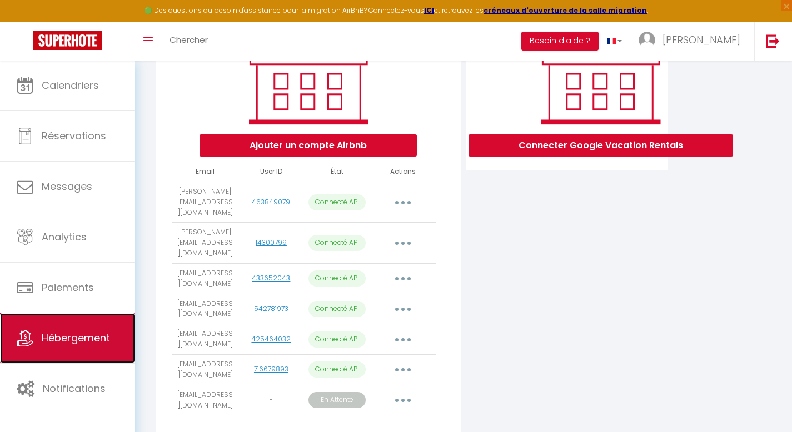
click at [90, 314] on link "Hébergement" at bounding box center [67, 338] width 135 height 50
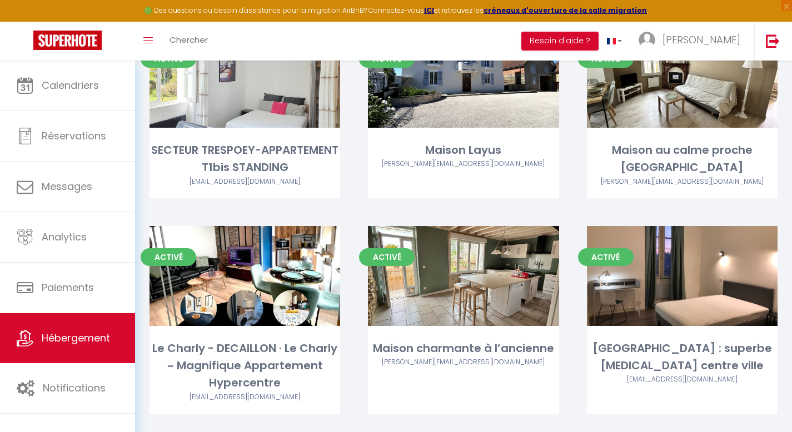
scroll to position [185, 0]
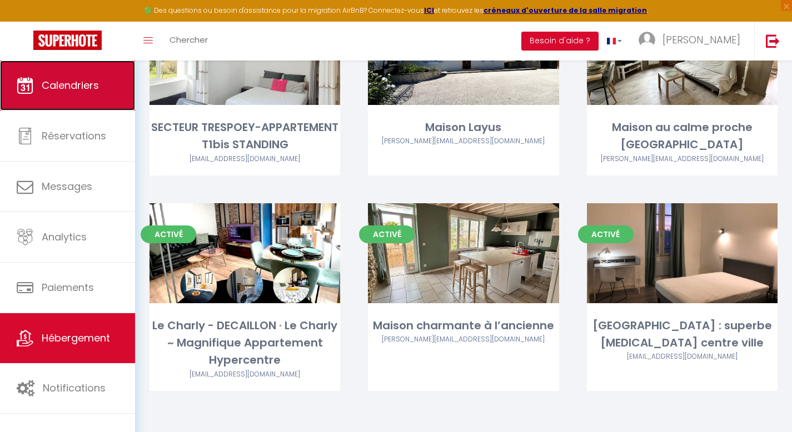
click at [88, 85] on span "Calendriers" at bounding box center [70, 85] width 57 height 14
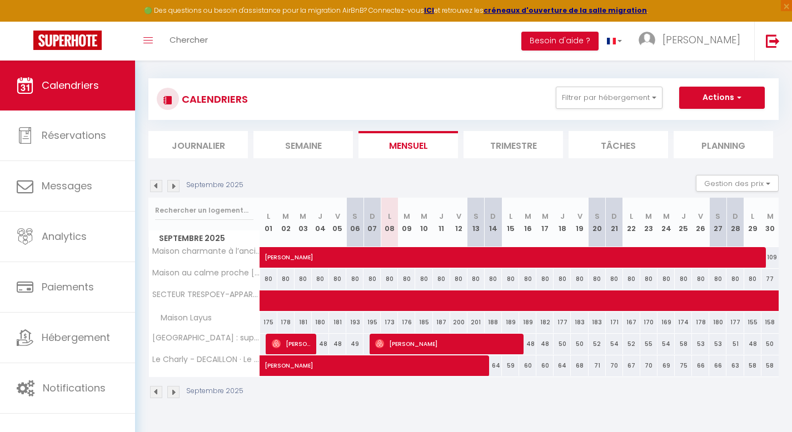
scroll to position [61, 0]
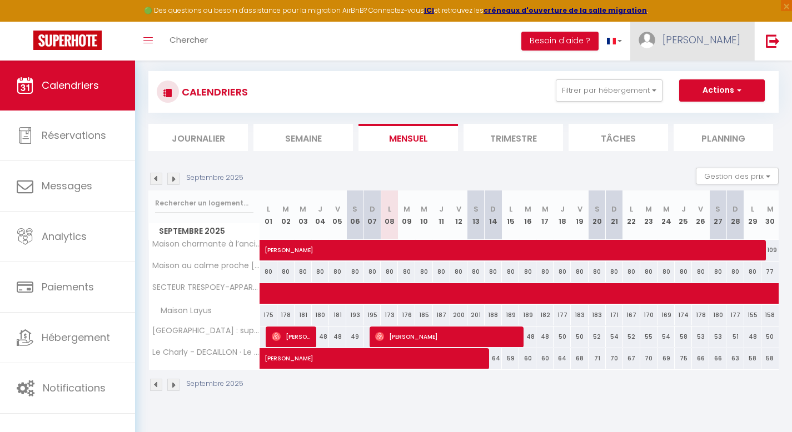
click at [732, 44] on span "[PERSON_NAME]" at bounding box center [701, 40] width 78 height 14
click at [711, 73] on link "Paramètres" at bounding box center [709, 77] width 82 height 19
select select "fr"
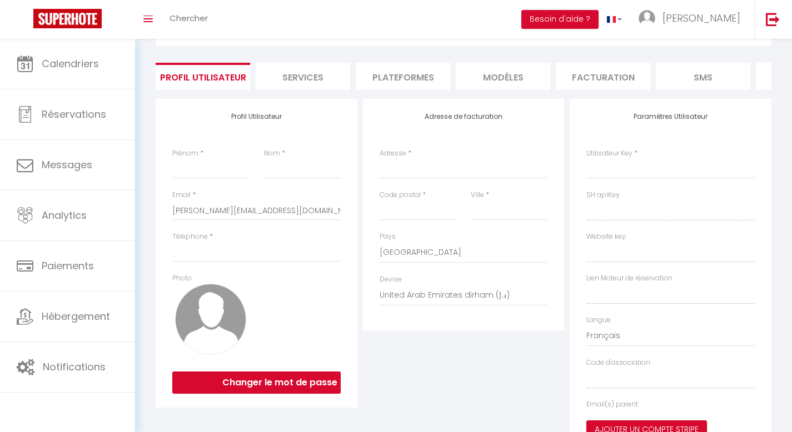
type input "[PERSON_NAME]"
type input "LIBAT"
type input "0634166362"
type input "[STREET_ADDRESS][PERSON_NAME]"
type input "64160"
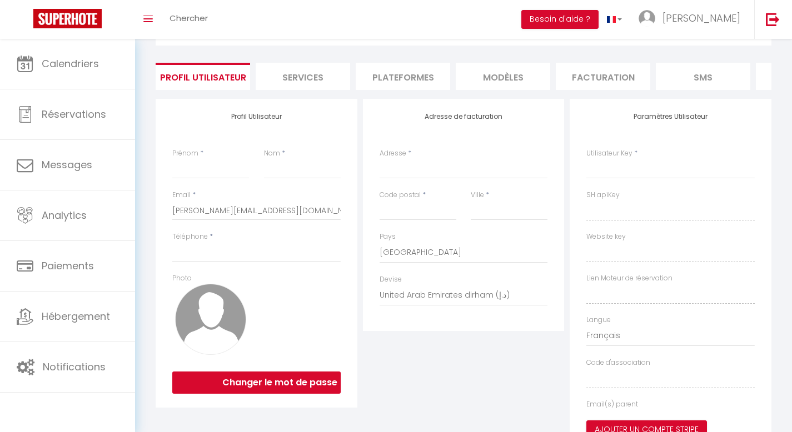
type input "ESPECHEDE"
select select "28"
type input "jfFgqrRaSXNgkvJoFeDjj9hip"
type input "eJaWJdAJb0HkK8UeBr2A57Hnz"
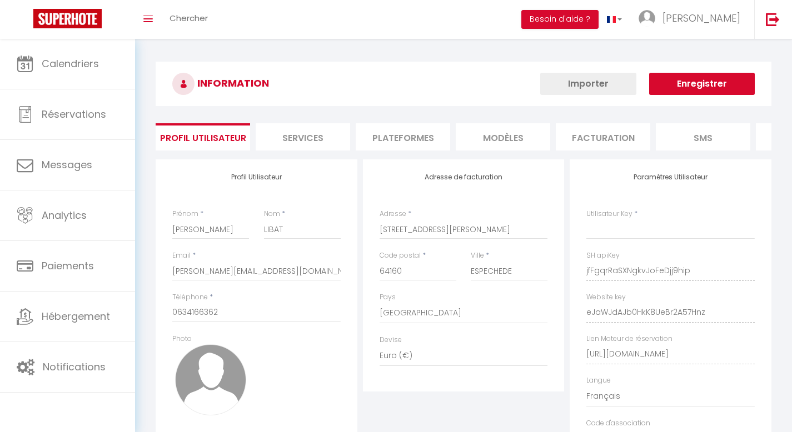
select select "fr"
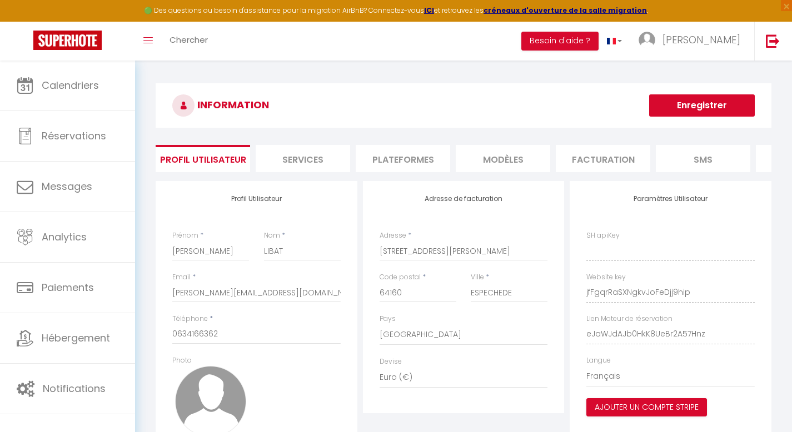
type input "jfFgqrRaSXNgkvJoFeDjj9hip"
type input "eJaWJdAJb0HkK8UeBr2A57Hnz"
type input "[URL][DOMAIN_NAME]"
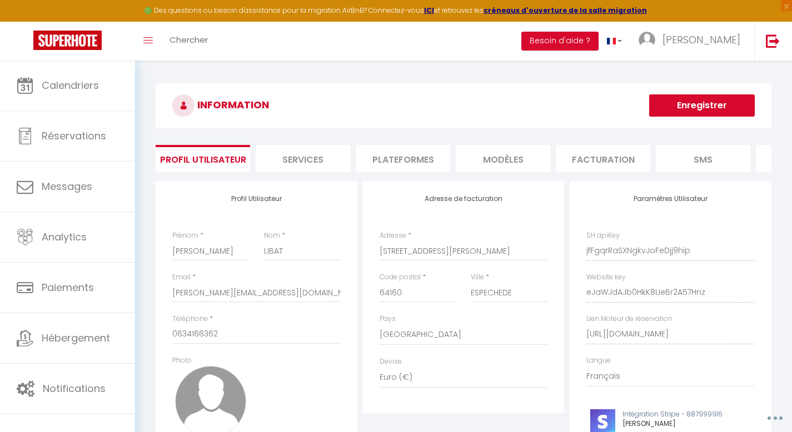
click at [401, 164] on li "Plateformes" at bounding box center [403, 158] width 94 height 27
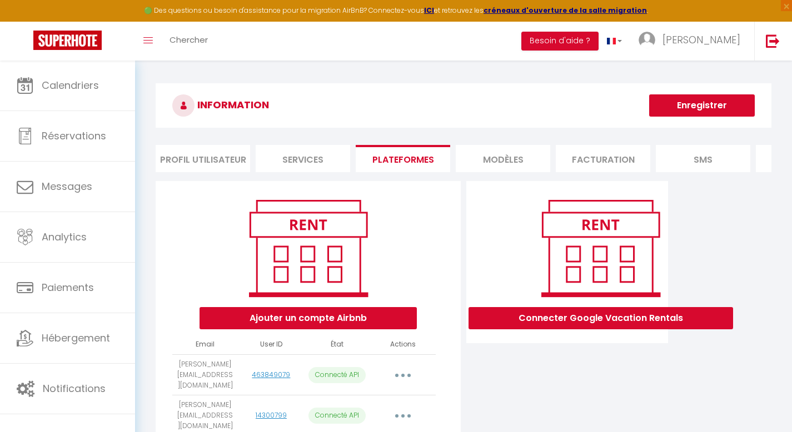
scroll to position [56, 0]
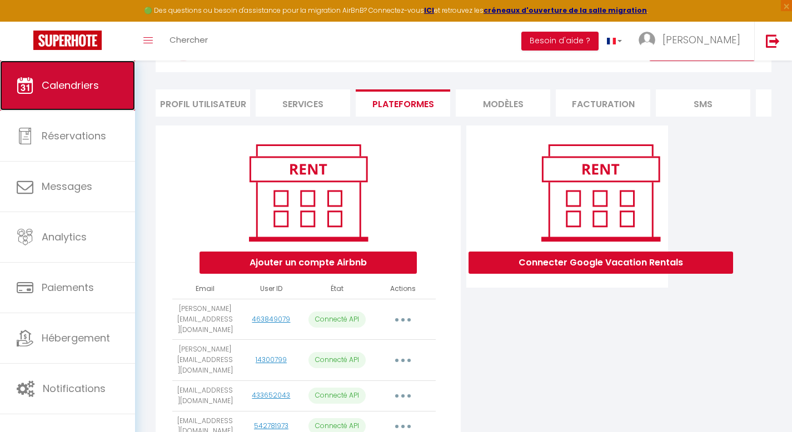
click at [79, 97] on link "Calendriers" at bounding box center [67, 86] width 135 height 50
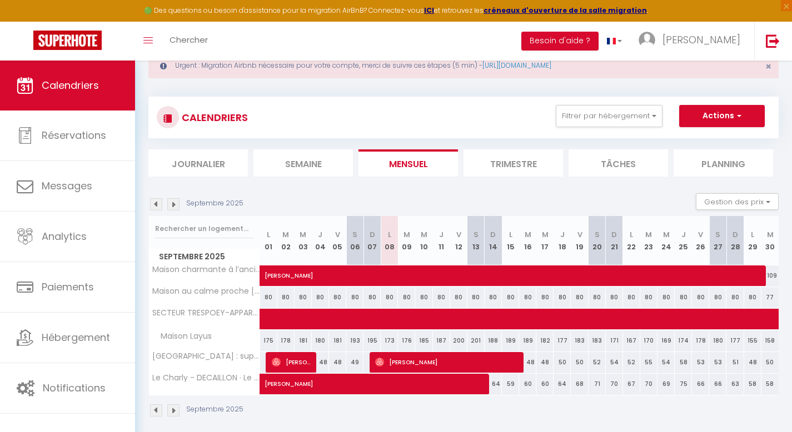
scroll to position [61, 0]
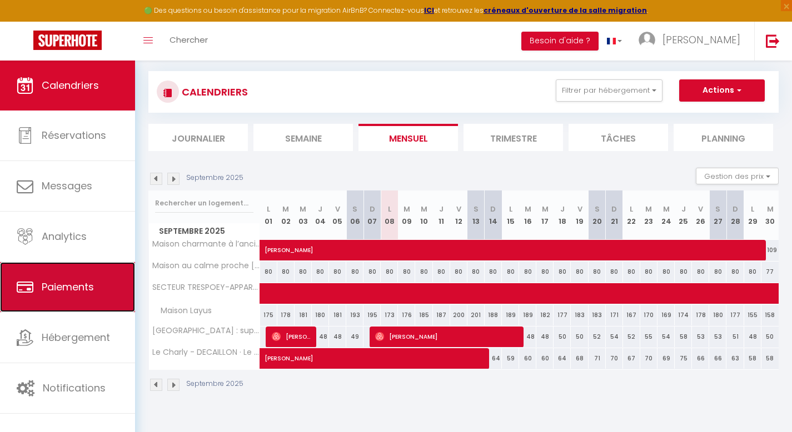
click at [81, 282] on span "Paiements" at bounding box center [68, 287] width 52 height 14
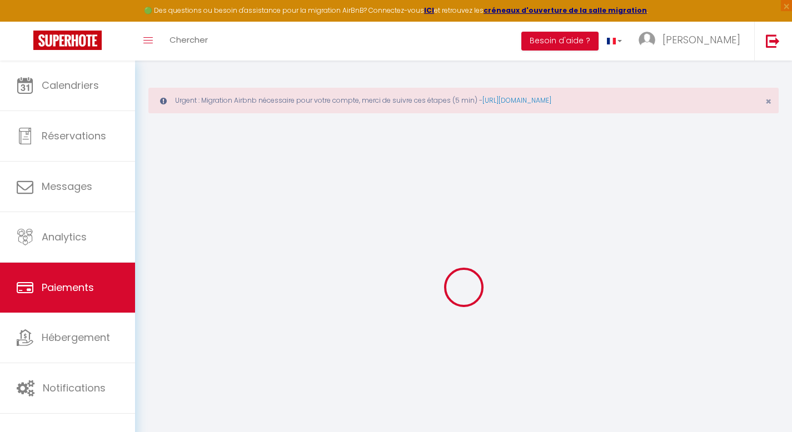
select select "2"
select select "0"
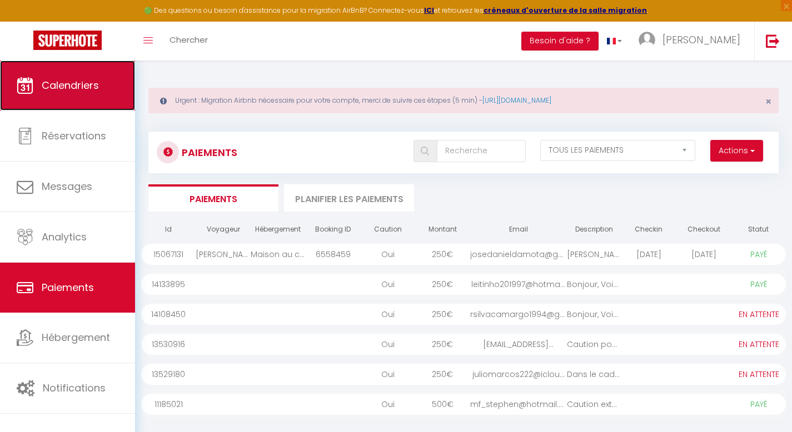
click at [69, 91] on span "Calendriers" at bounding box center [70, 85] width 57 height 14
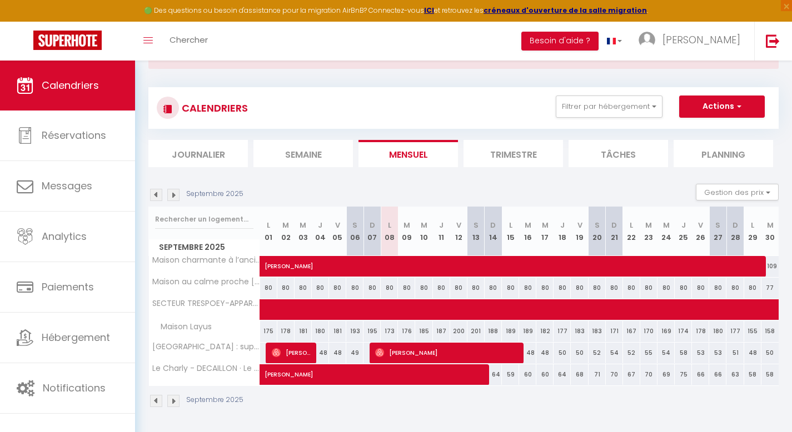
scroll to position [53, 0]
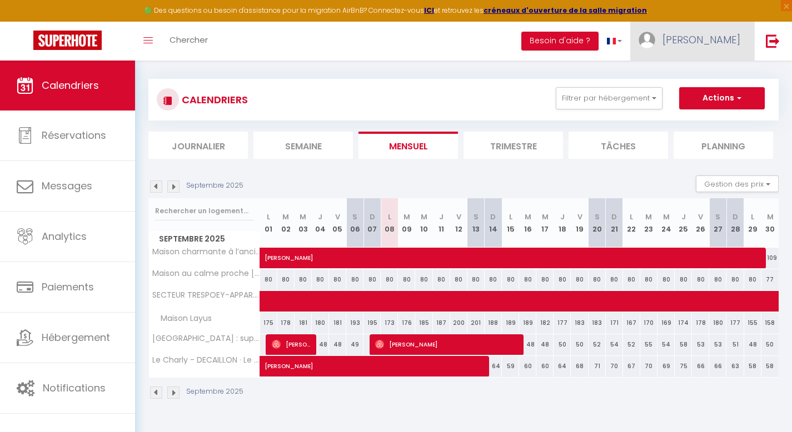
click at [736, 42] on span "[PERSON_NAME]" at bounding box center [701, 40] width 78 height 14
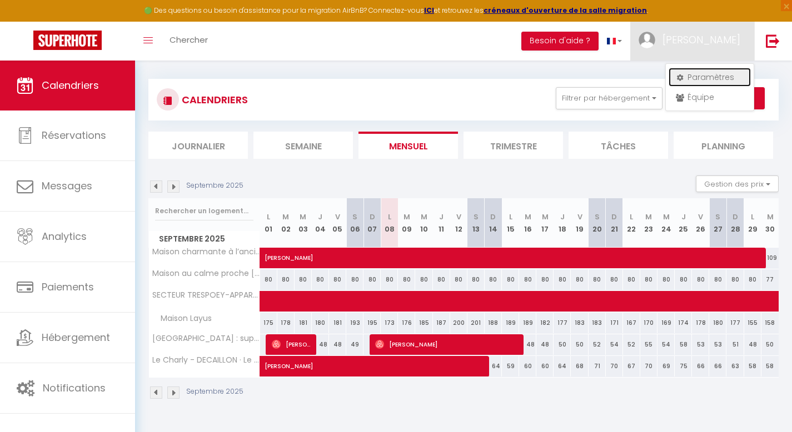
click at [707, 82] on link "Paramètres" at bounding box center [709, 77] width 82 height 19
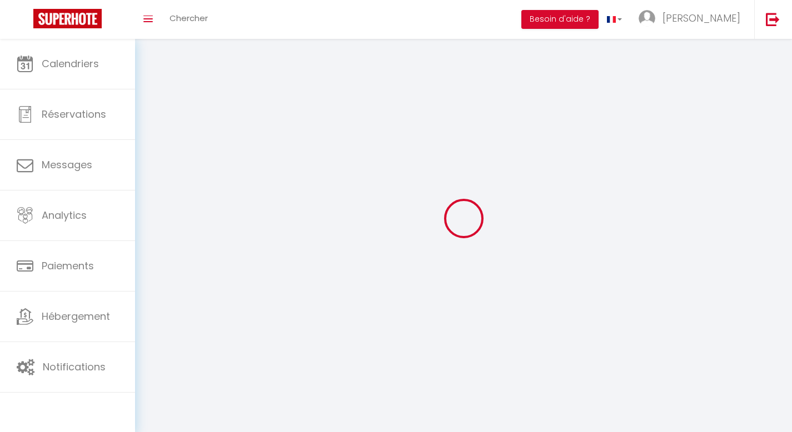
type input "[PERSON_NAME]"
type input "LIBAT"
type input "0634166362"
type input "[STREET_ADDRESS][PERSON_NAME]"
type input "64160"
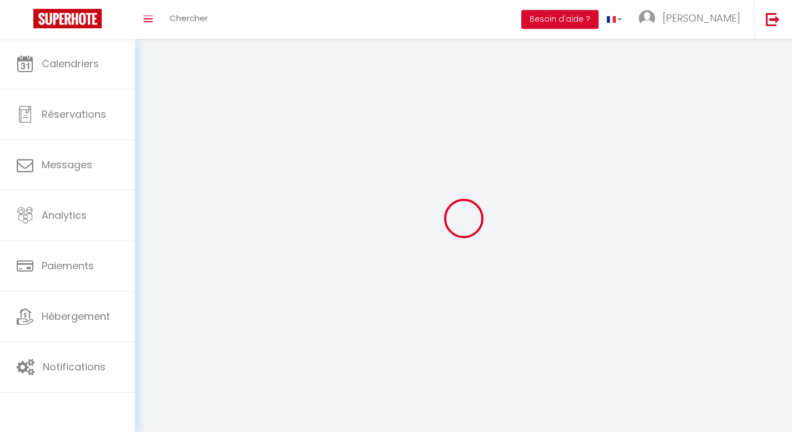
type input "ESPECHEDE"
type input "jfFgqrRaSXNgkvJoFeDjj9hip"
type input "eJaWJdAJb0HkK8UeBr2A57Hnz"
select select "28"
select select "fr"
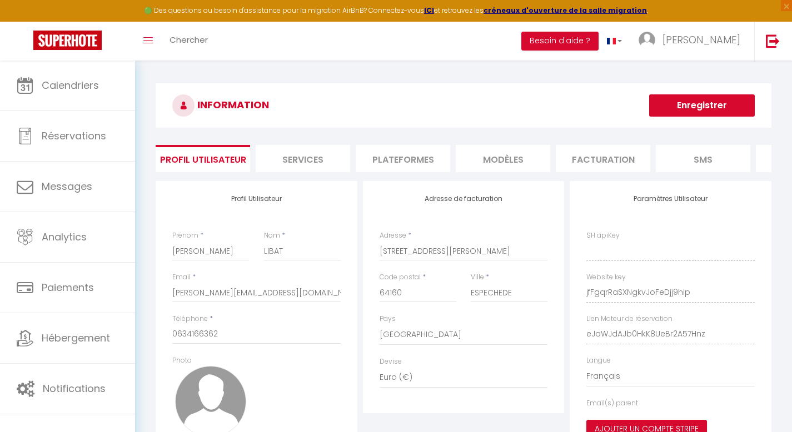
type input "jfFgqrRaSXNgkvJoFeDjj9hip"
type input "eJaWJdAJb0HkK8UeBr2A57Hnz"
type input "[URL][DOMAIN_NAME]"
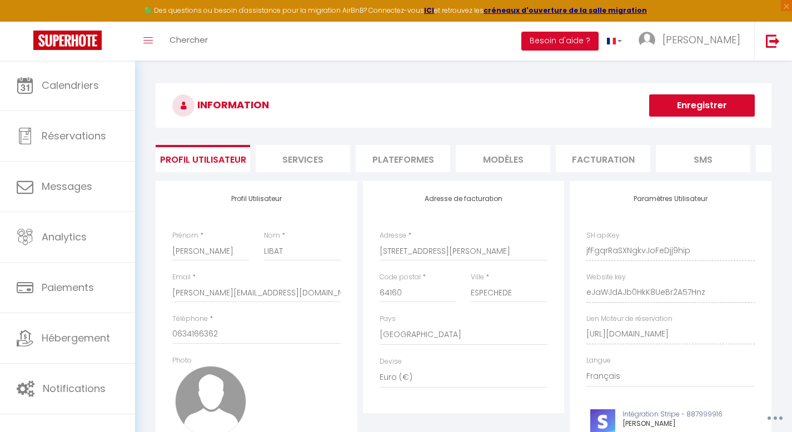
click at [399, 168] on li "Plateformes" at bounding box center [403, 158] width 94 height 27
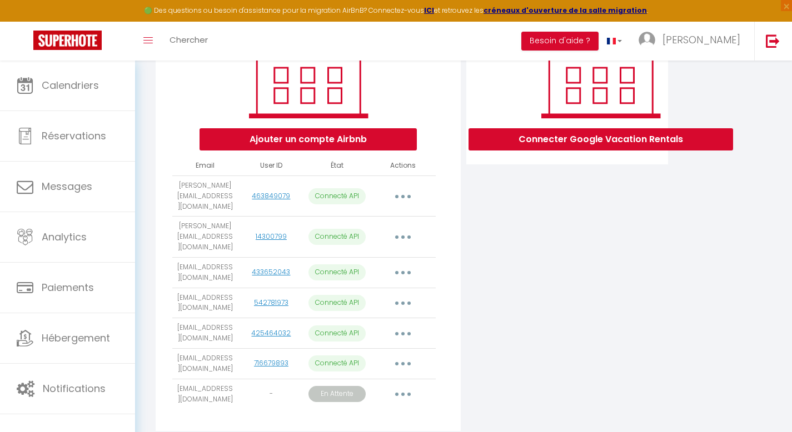
scroll to position [203, 0]
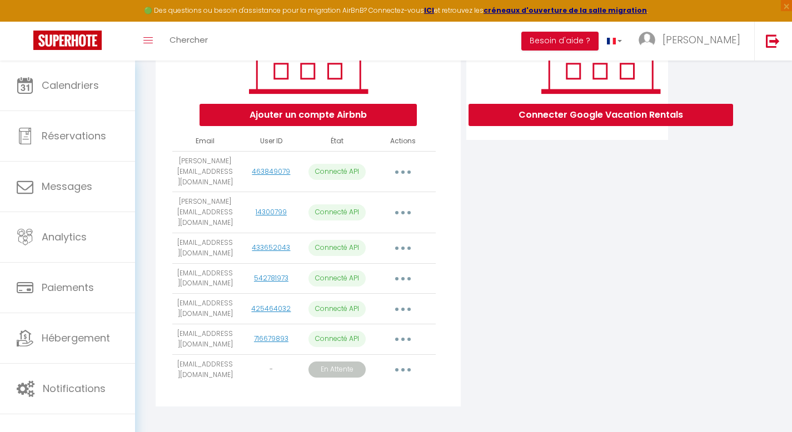
click at [405, 308] on td "Importer les appartements Supprimer Reconnecter le compte" at bounding box center [403, 309] width 66 height 31
click at [405, 331] on button "button" at bounding box center [402, 340] width 31 height 18
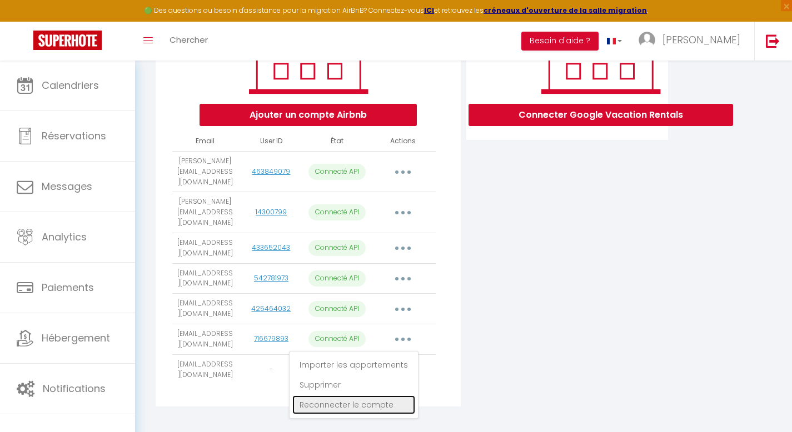
click at [363, 396] on link "Reconnecter le compte" at bounding box center [353, 405] width 123 height 19
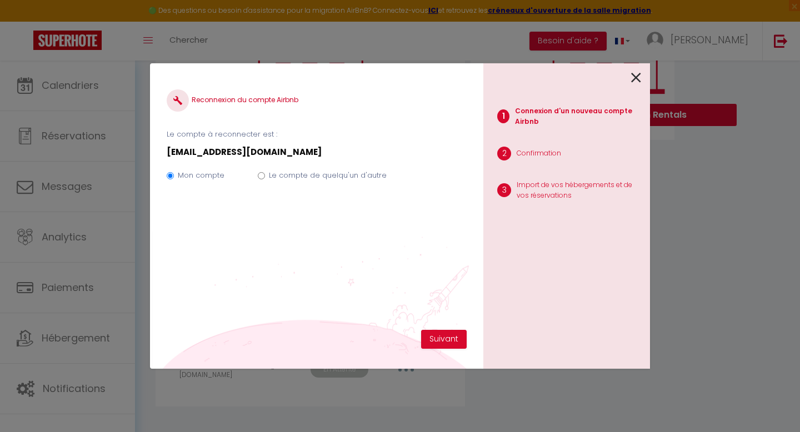
click at [291, 169] on div "Mon compte Le compte de quelqu'un d'autre" at bounding box center [317, 177] width 300 height 37
click at [291, 175] on label "Le compte de quelqu'un d'autre" at bounding box center [328, 175] width 118 height 11
click at [265, 175] on input "Le compte de quelqu'un d'autre" at bounding box center [261, 175] width 7 height 7
radio input "true"
radio input "false"
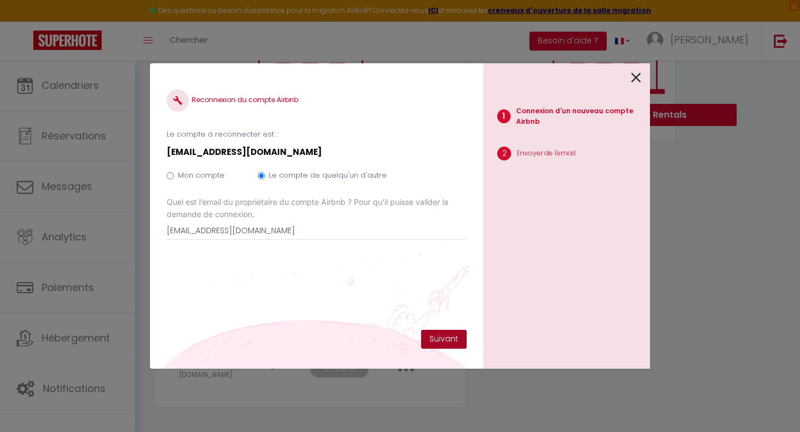
click at [436, 341] on button "Suivant" at bounding box center [444, 339] width 46 height 19
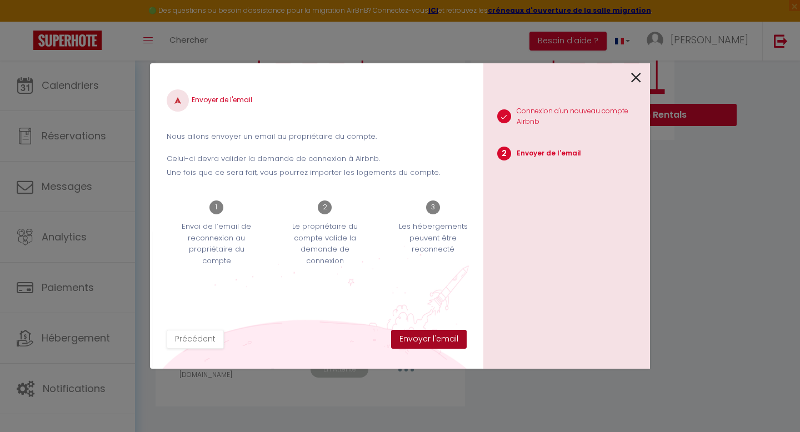
click at [436, 341] on button "Envoyer l'email" at bounding box center [429, 339] width 76 height 19
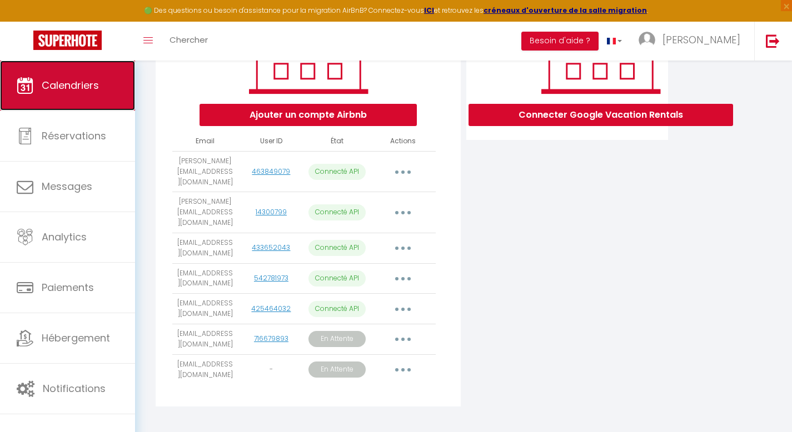
click at [87, 94] on link "Calendriers" at bounding box center [67, 86] width 135 height 50
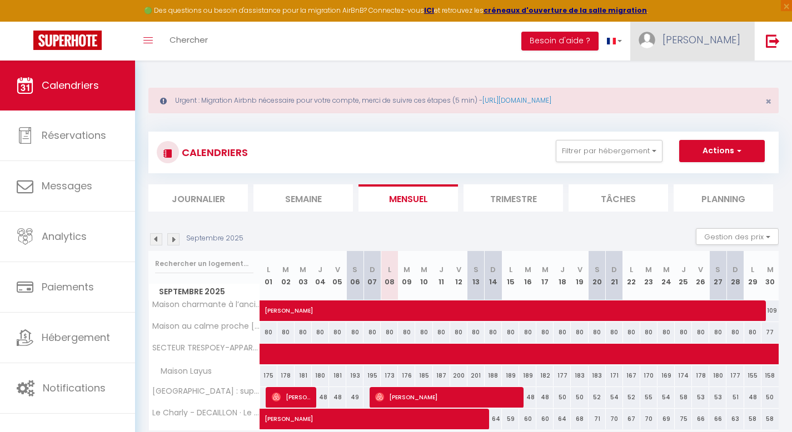
click at [750, 37] on link "[PERSON_NAME]" at bounding box center [692, 41] width 124 height 39
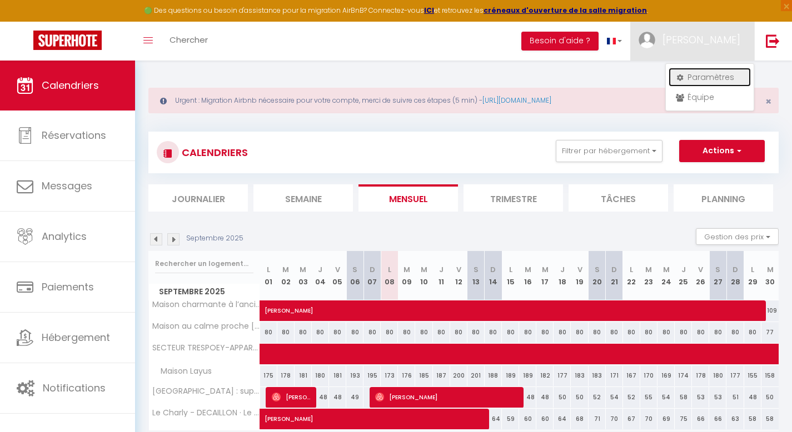
click at [714, 68] on link "Paramètres" at bounding box center [709, 77] width 82 height 19
select select "fr"
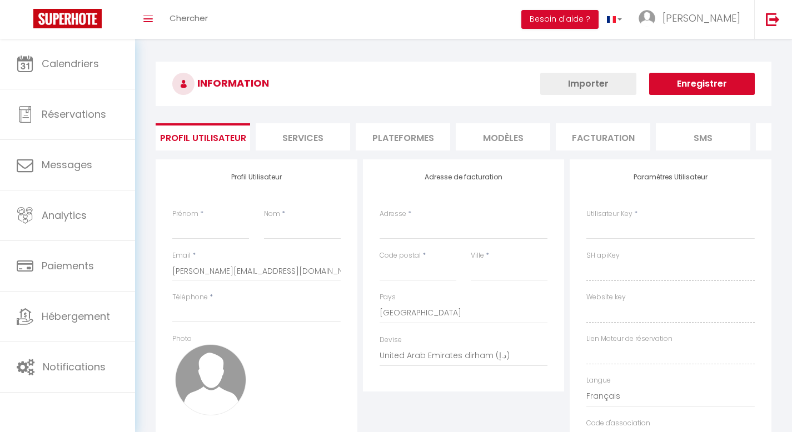
type input "[PERSON_NAME]"
type input "LIBAT"
type input "0634166362"
type input "[STREET_ADDRESS][PERSON_NAME]"
type input "64160"
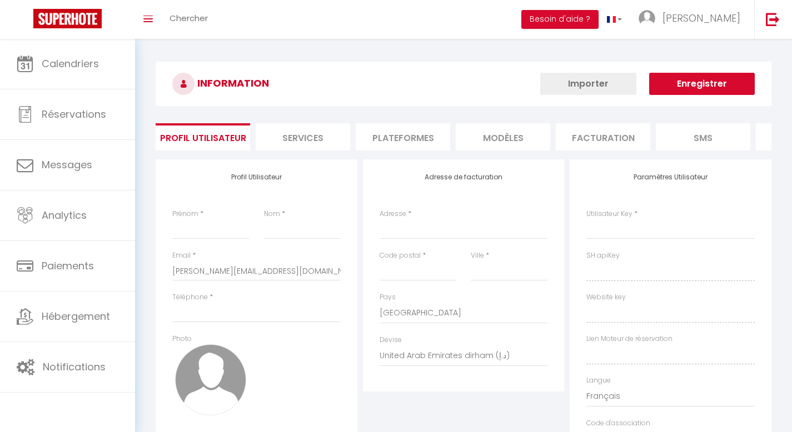
type input "ESPECHEDE"
select select "28"
type input "jfFgqrRaSXNgkvJoFeDjj9hip"
type input "eJaWJdAJb0HkK8UeBr2A57Hnz"
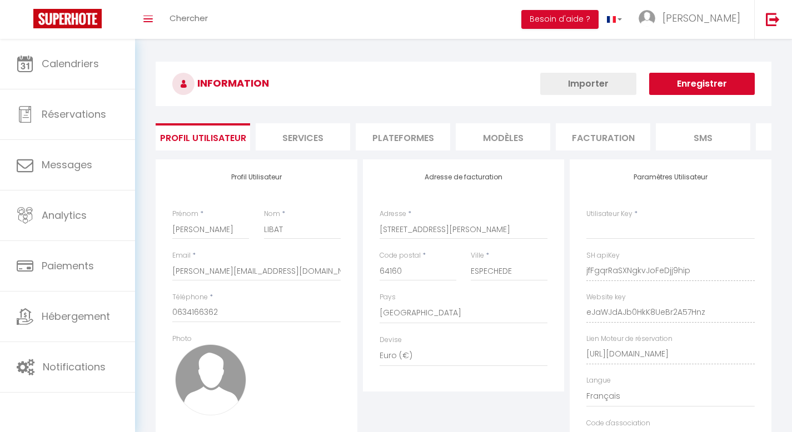
select select "fr"
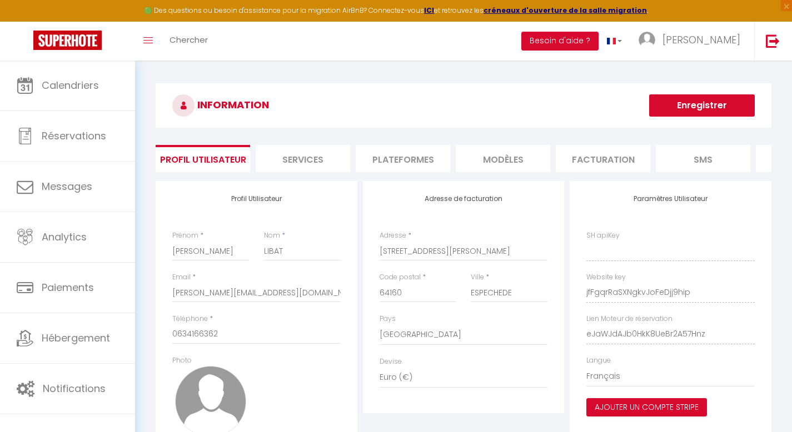
type input "jfFgqrRaSXNgkvJoFeDjj9hip"
type input "eJaWJdAJb0HkK8UeBr2A57Hnz"
type input "[URL][DOMAIN_NAME]"
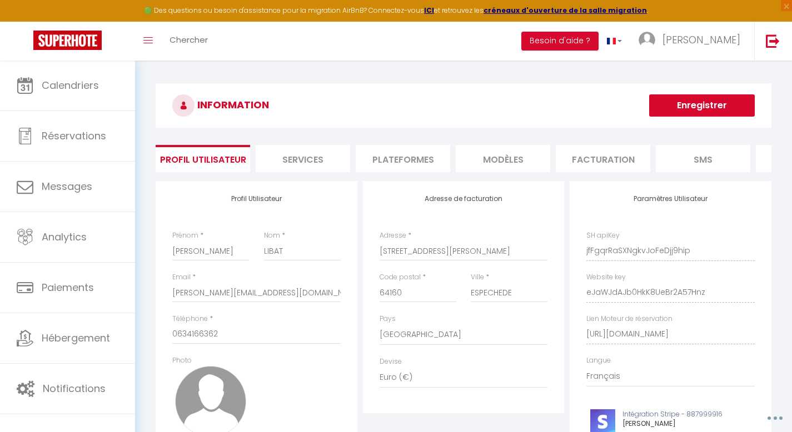
click at [424, 159] on li "Plateformes" at bounding box center [403, 158] width 94 height 27
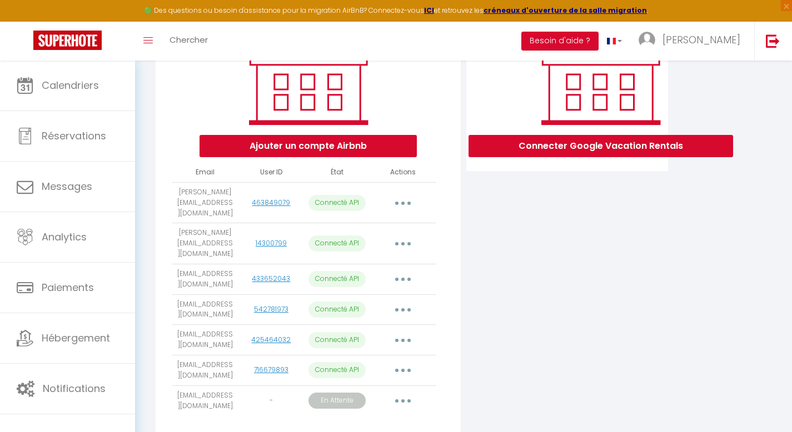
scroll to position [203, 0]
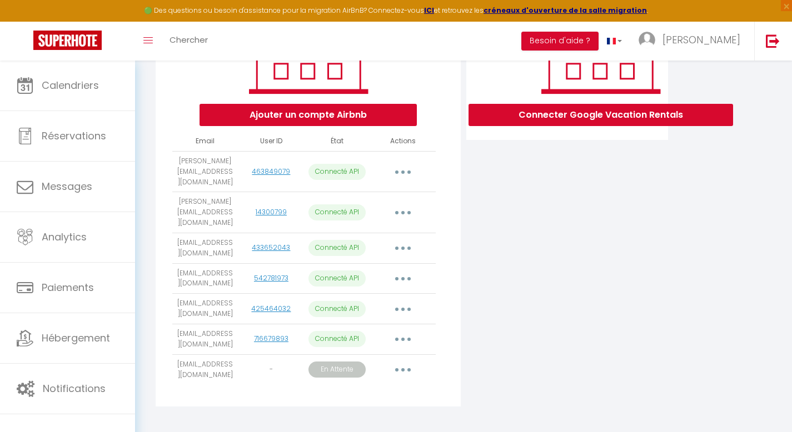
click at [401, 338] on icon "button" at bounding box center [402, 339] width 3 height 3
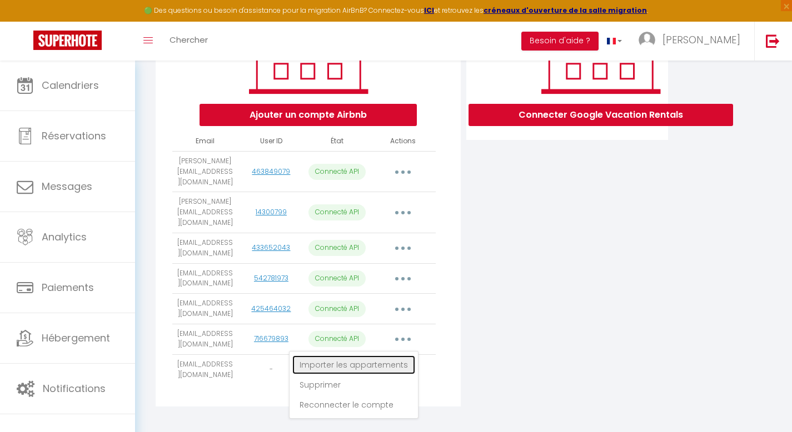
click at [373, 356] on link "Importer les appartements" at bounding box center [353, 365] width 123 height 19
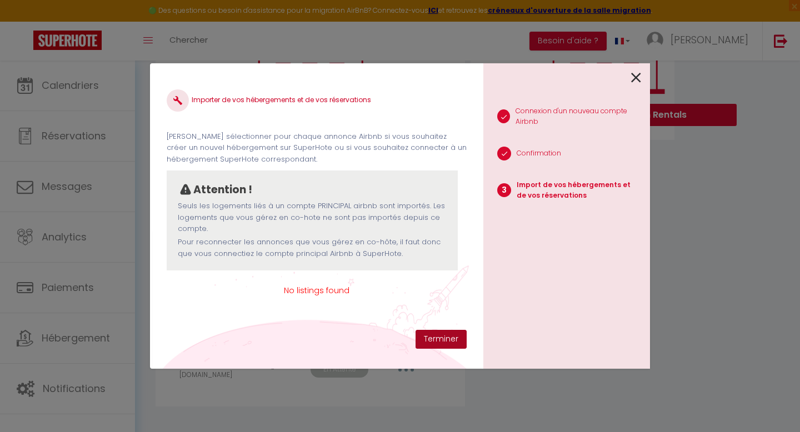
click at [440, 344] on button "Terminer" at bounding box center [441, 339] width 51 height 19
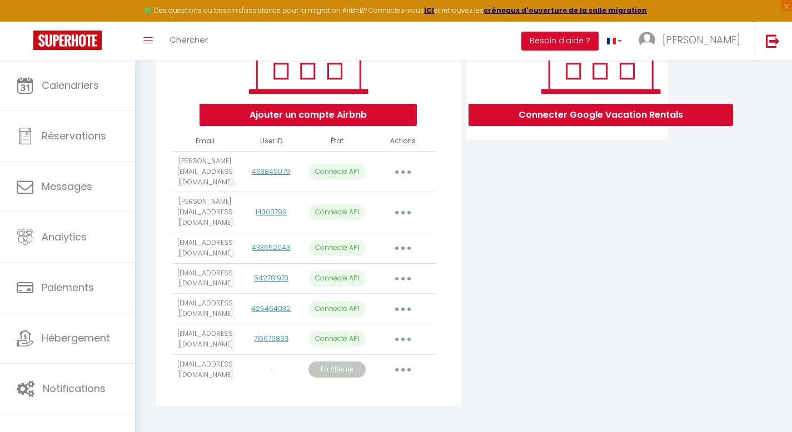
click at [401, 361] on button "button" at bounding box center [402, 370] width 31 height 18
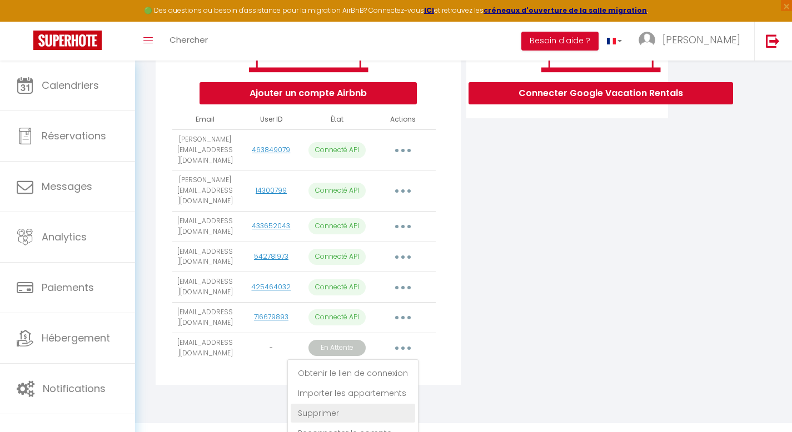
scroll to position [228, 0]
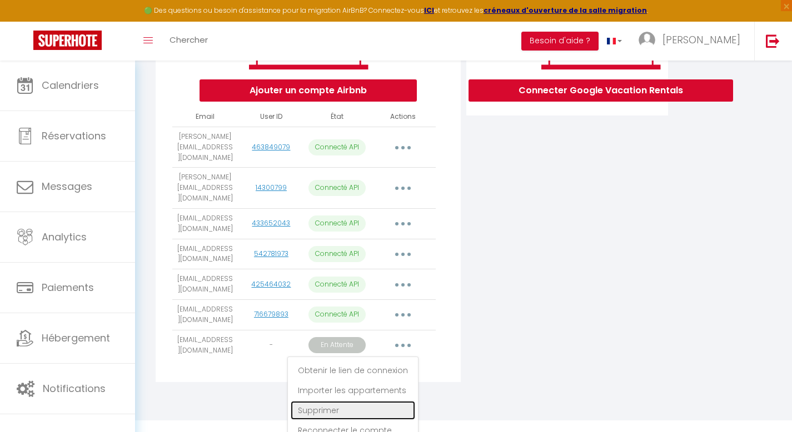
click at [362, 401] on link "Supprimer" at bounding box center [353, 410] width 124 height 19
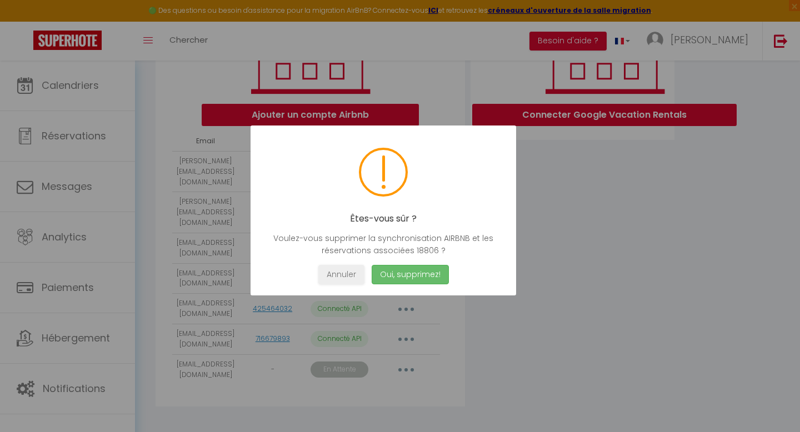
click at [413, 274] on button "Oui, supprimez!" at bounding box center [410, 274] width 77 height 19
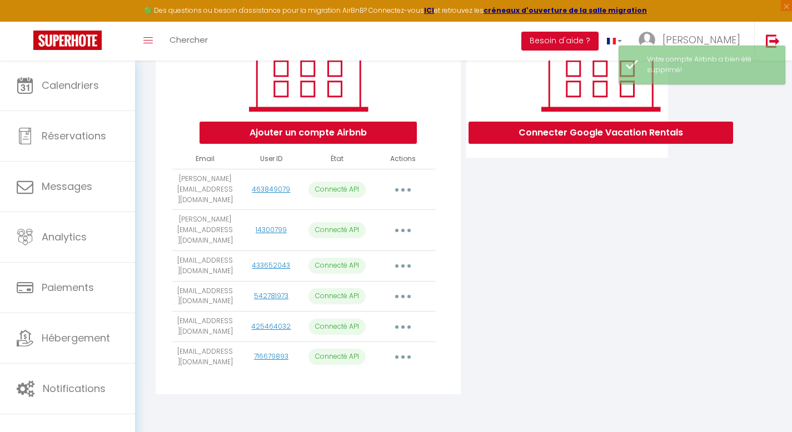
scroll to position [173, 0]
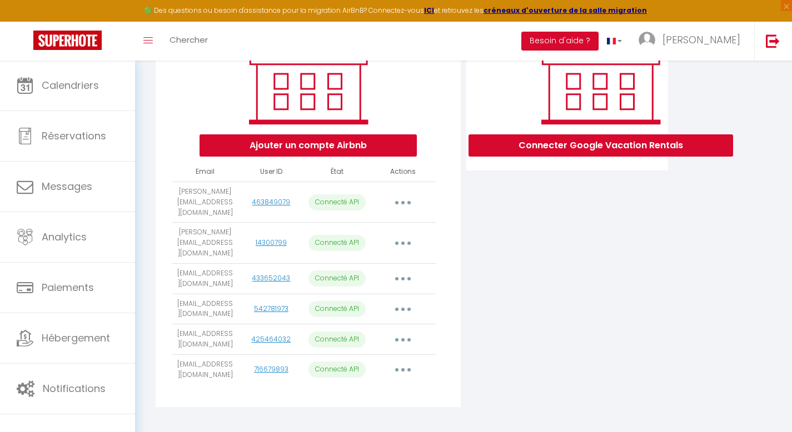
click at [399, 361] on button "button" at bounding box center [402, 370] width 31 height 18
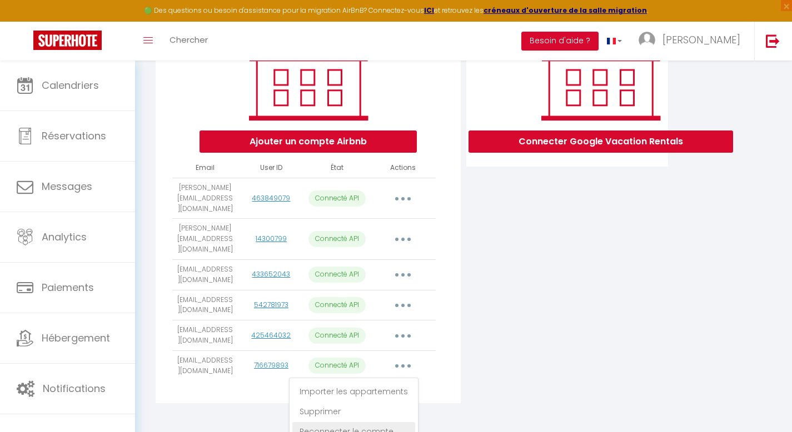
scroll to position [177, 0]
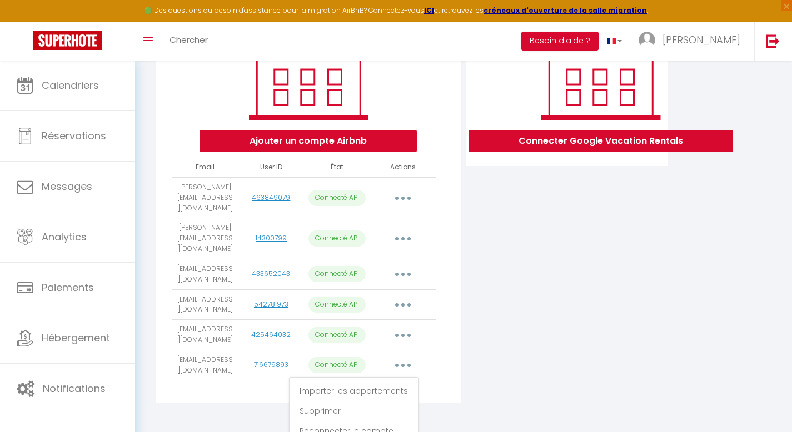
click at [476, 386] on div "Connecter Google Vacation Rentals" at bounding box center [566, 207] width 207 height 406
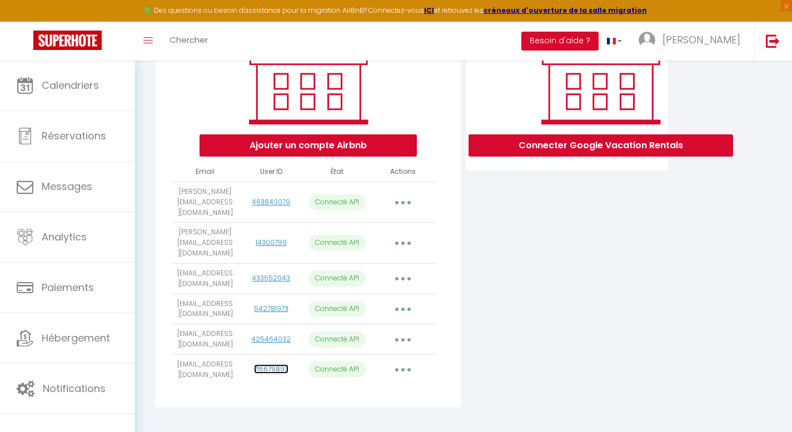
click at [266, 364] on link "716679893" at bounding box center [271, 368] width 34 height 9
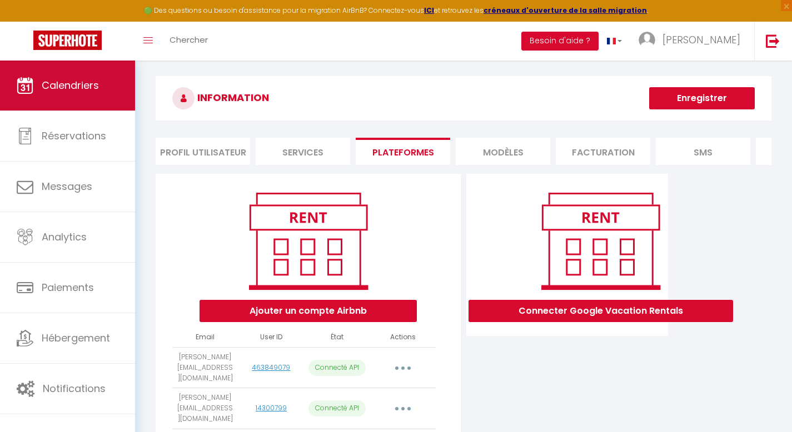
scroll to position [0, 0]
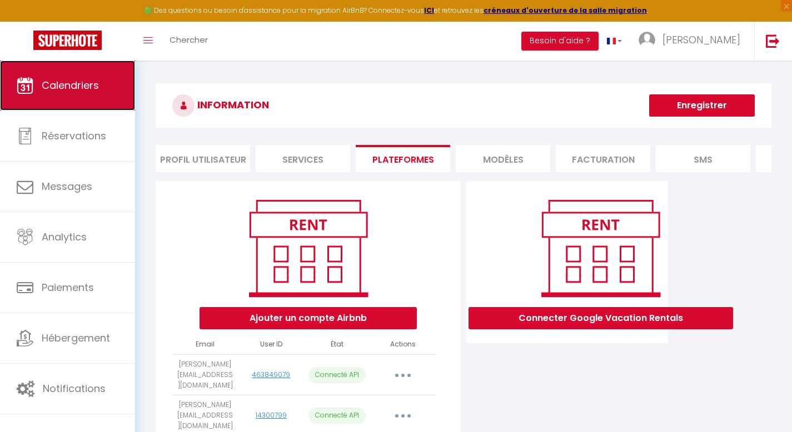
click at [73, 89] on span "Calendriers" at bounding box center [70, 85] width 57 height 14
